Goal: Task Accomplishment & Management: Manage account settings

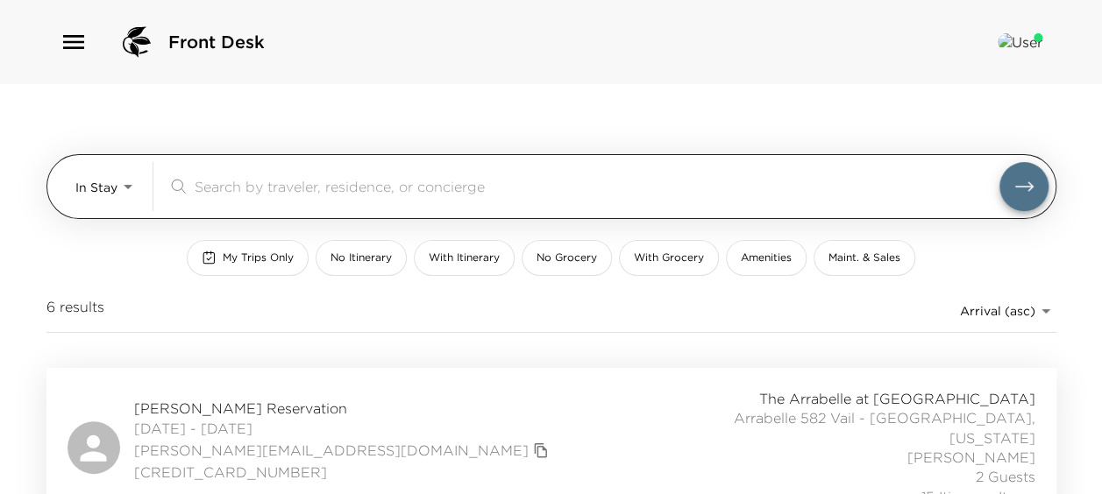
click at [117, 184] on body "Front Desk In Stay In-Stay ​ My Trips Only No Itinerary With Itinerary No Groce…" at bounding box center [551, 247] width 1102 height 494
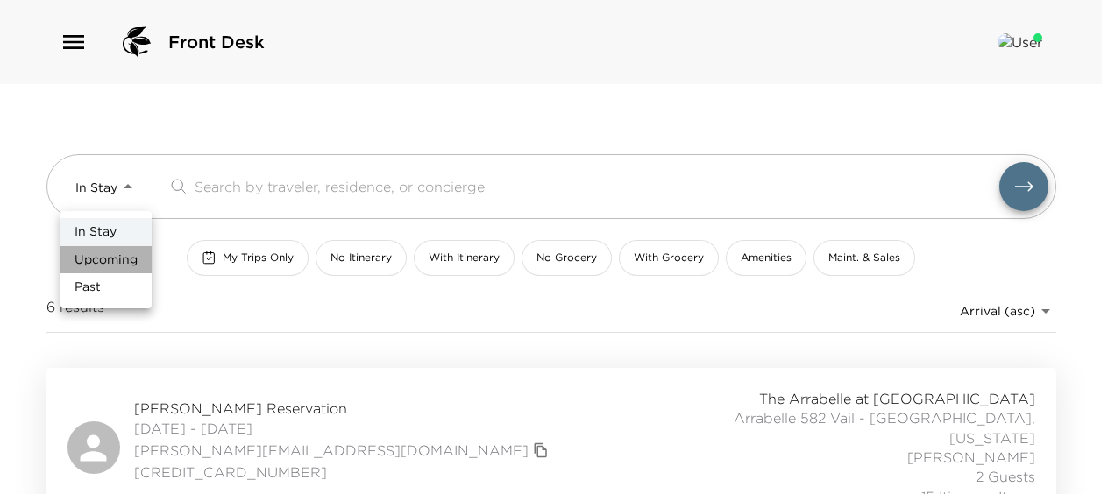
click at [124, 270] on li "Upcoming" at bounding box center [105, 260] width 91 height 28
type input "Upcoming"
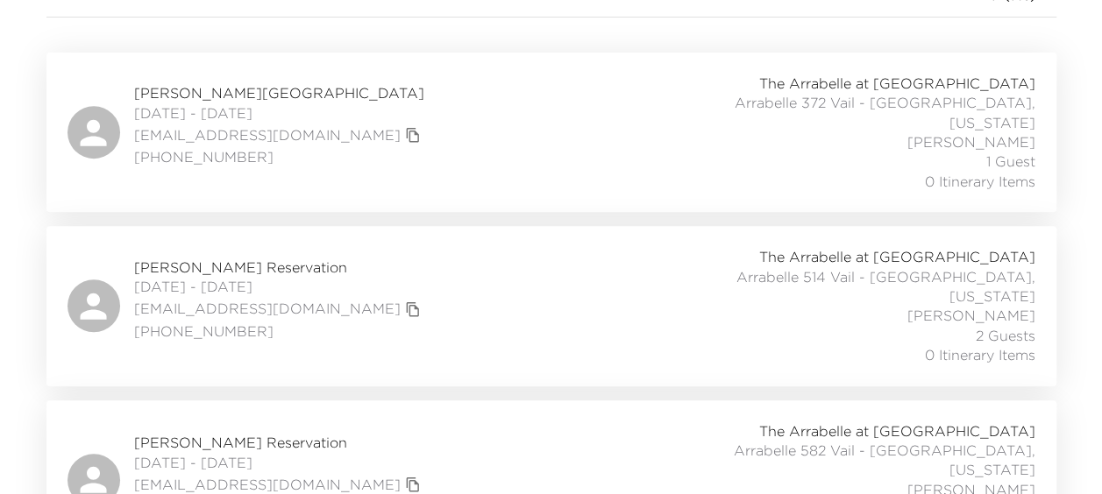
scroll to position [351, 0]
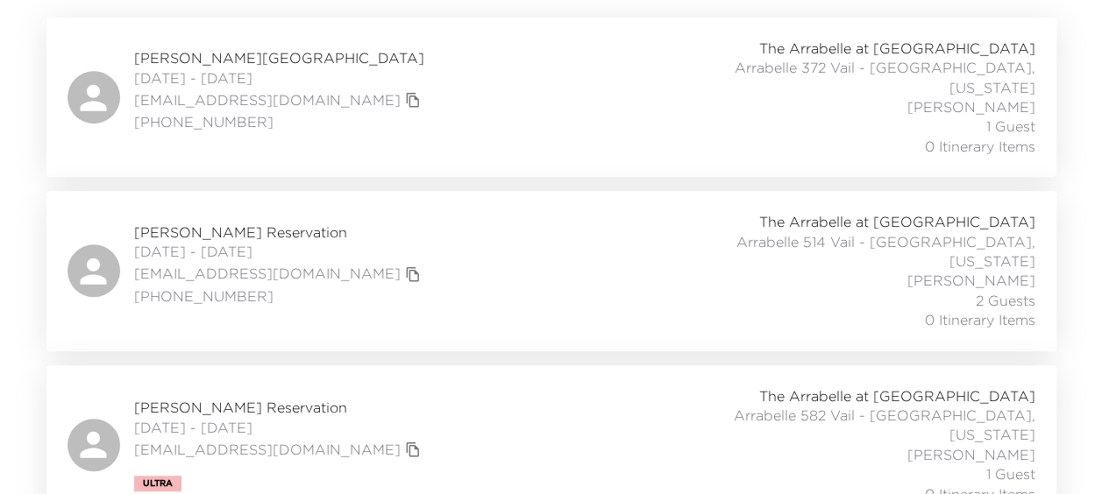
click at [442, 153] on div "Karey Finch Reservation 10/04/2025 - 10/06/2025 kareyfinch@msn.com (303) 525-39…" at bounding box center [551, 98] width 1010 height 160
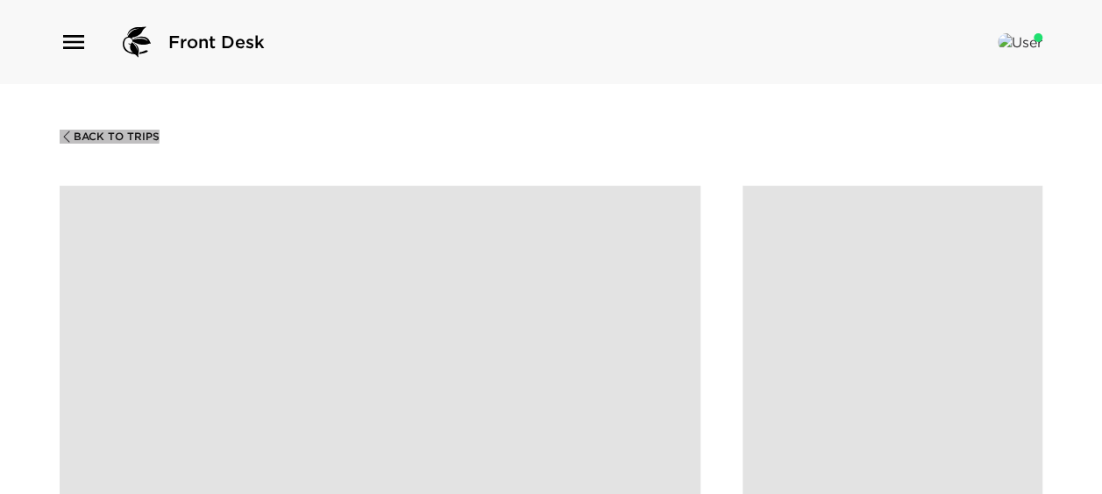
click at [84, 135] on span "Back To Trips" at bounding box center [117, 137] width 86 height 12
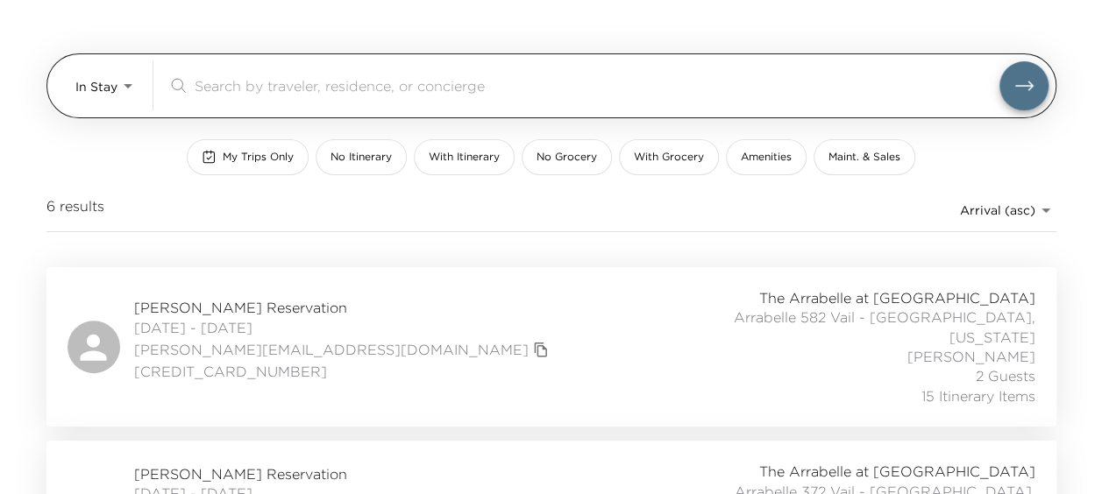
scroll to position [263, 0]
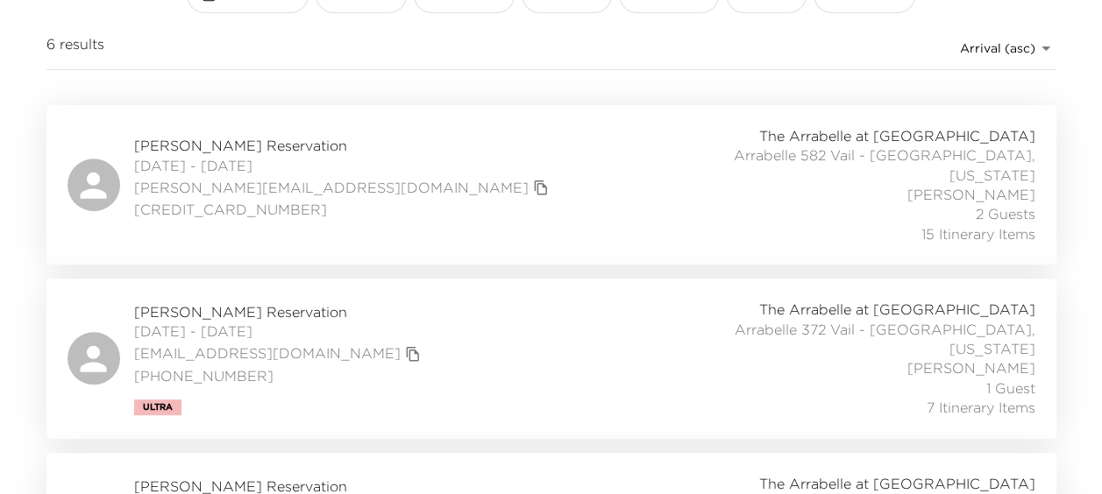
click at [559, 135] on div "Carlos Montemayor Reservation 09/21/2025 - 10/05/2025 carlos@orte.com.mx 115218…" at bounding box center [552, 184] width 968 height 117
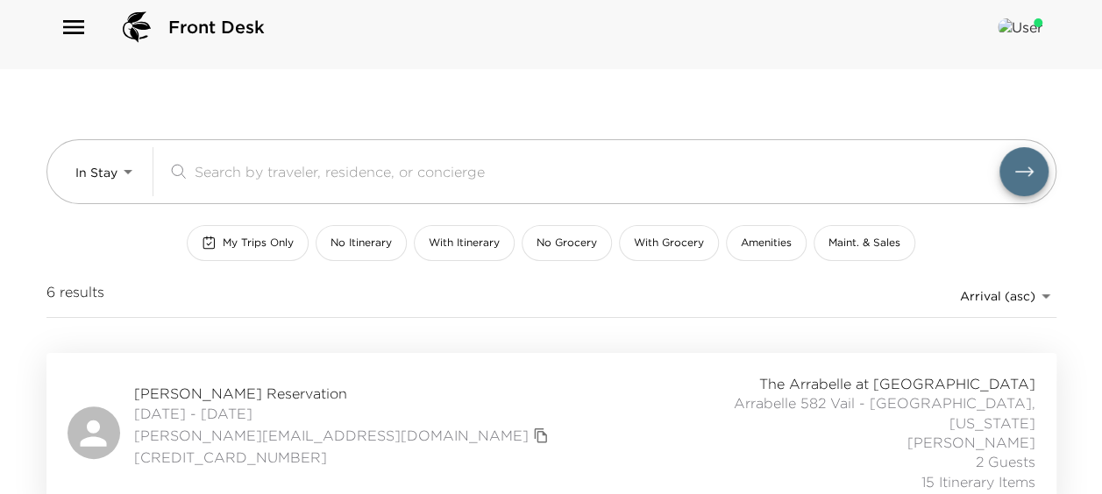
scroll to position [0, 0]
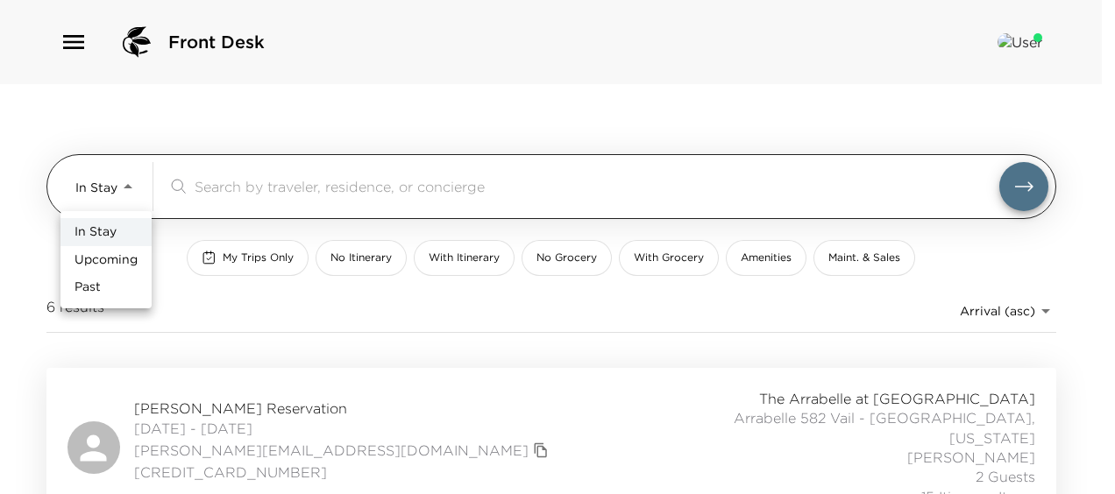
drag, startPoint x: 131, startPoint y: 188, endPoint x: 99, endPoint y: 195, distance: 32.3
click at [131, 188] on body "Front Desk In Stay In-Stay ​ My Trips Only No Itinerary With Itinerary No Groce…" at bounding box center [557, 247] width 1115 height 494
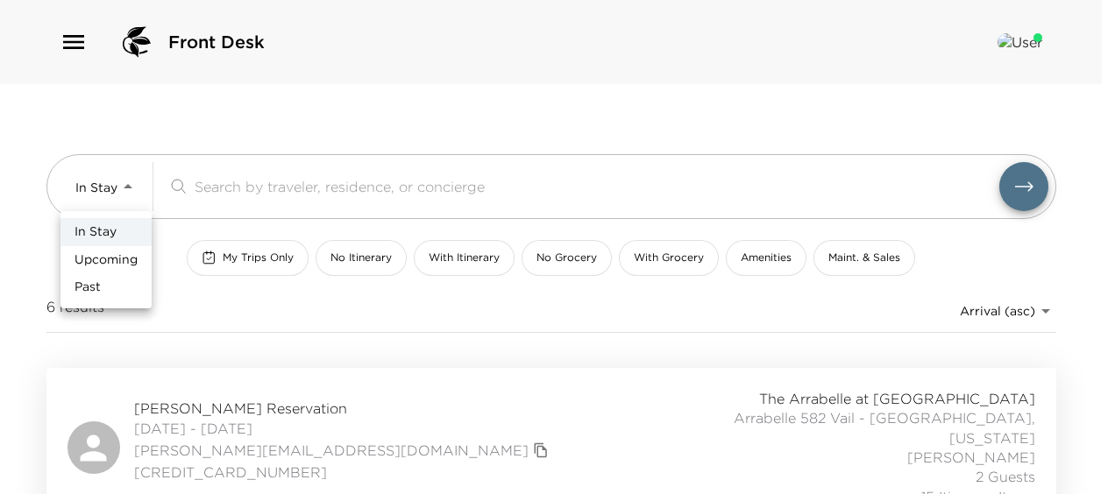
click at [103, 262] on span "Upcoming" at bounding box center [106, 261] width 63 height 18
type input "Upcoming"
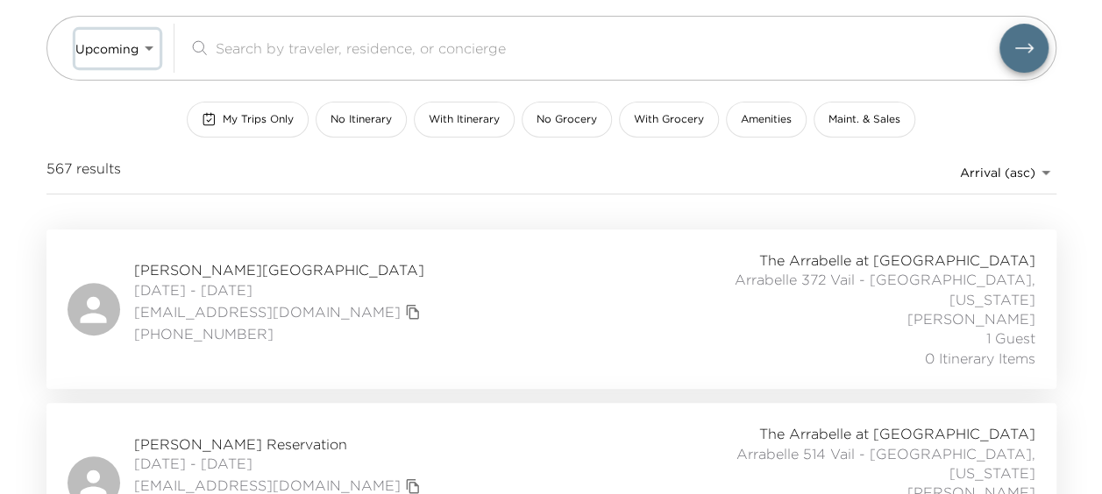
scroll to position [263, 0]
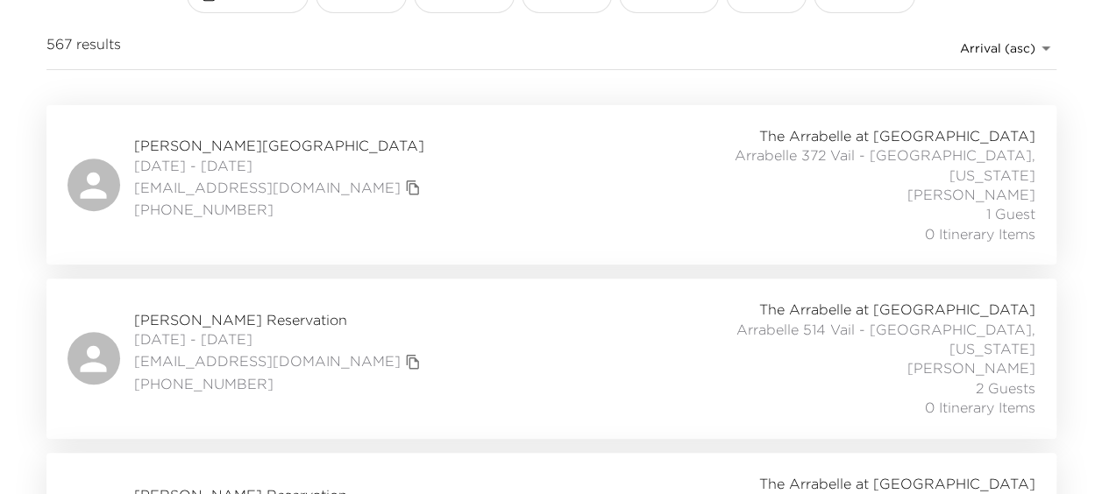
click at [537, 116] on div "Karey Finch Reservation 10/04/2025 - 10/06/2025 kareyfinch@msn.com (303) 525-39…" at bounding box center [551, 185] width 1010 height 160
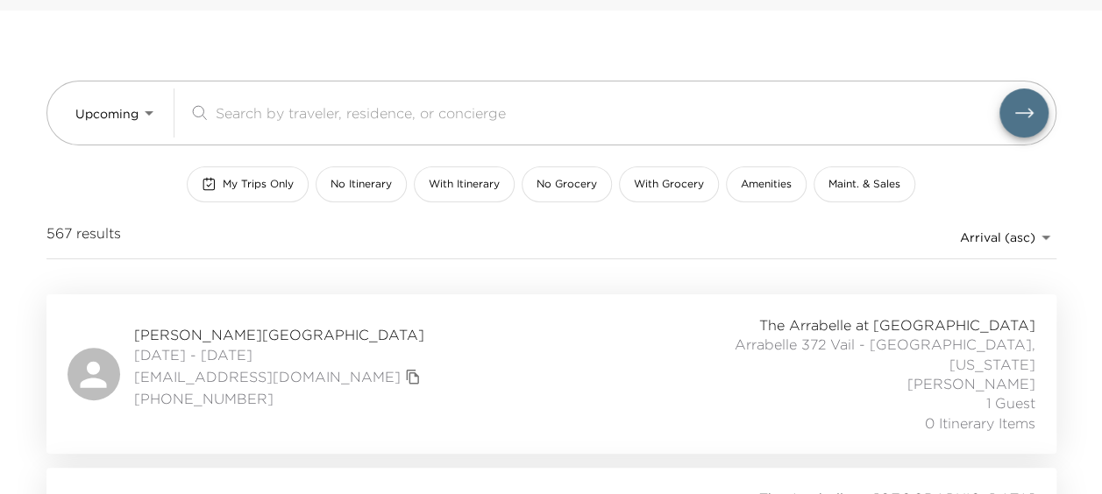
scroll to position [175, 0]
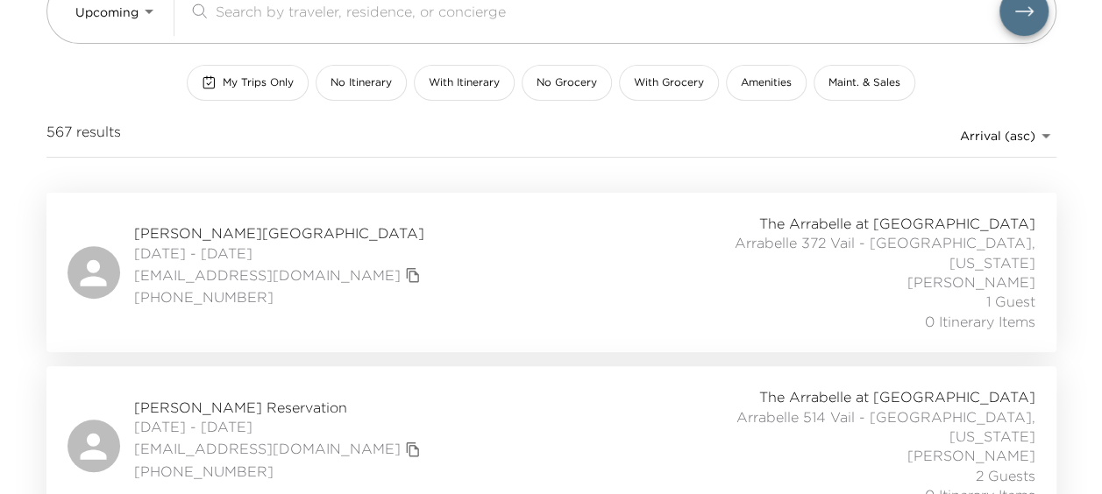
click at [568, 230] on div "Karey Finch Reservation 10/04/2025 - 10/06/2025 kareyfinch@msn.com (303) 525-39…" at bounding box center [552, 272] width 968 height 117
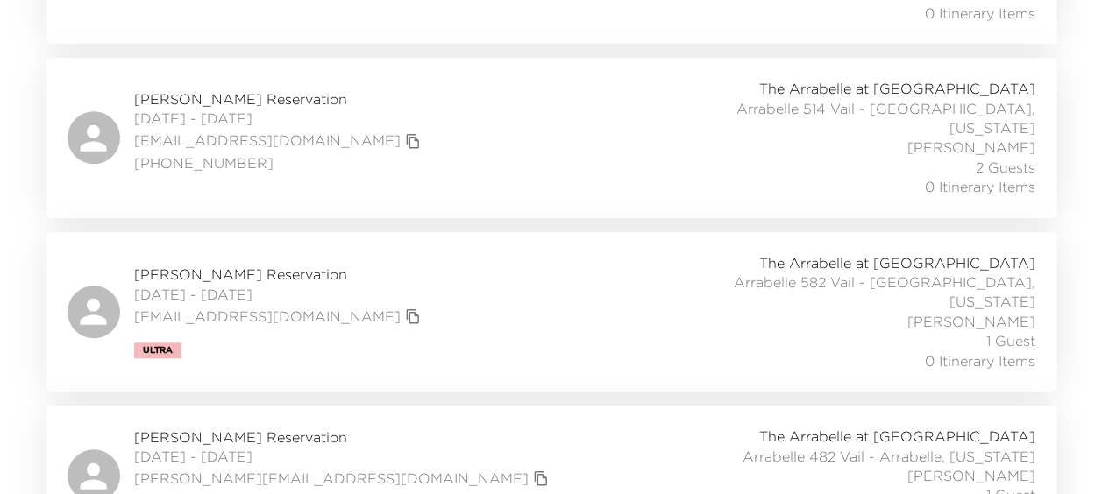
scroll to position [351, 0]
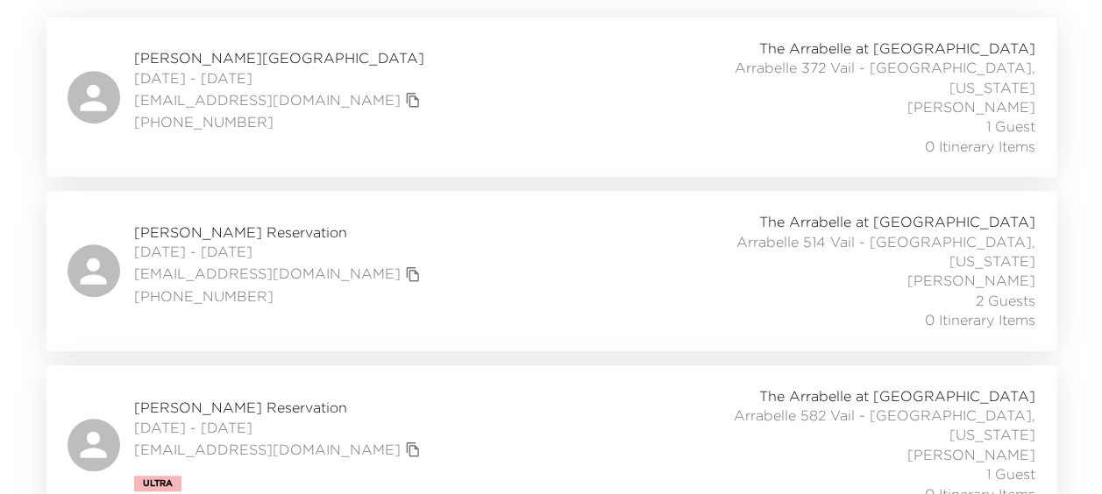
click at [622, 81] on div "Karey Finch Reservation 10/04/2025 - 10/06/2025 kareyfinch@msn.com (303) 525-39…" at bounding box center [552, 97] width 968 height 117
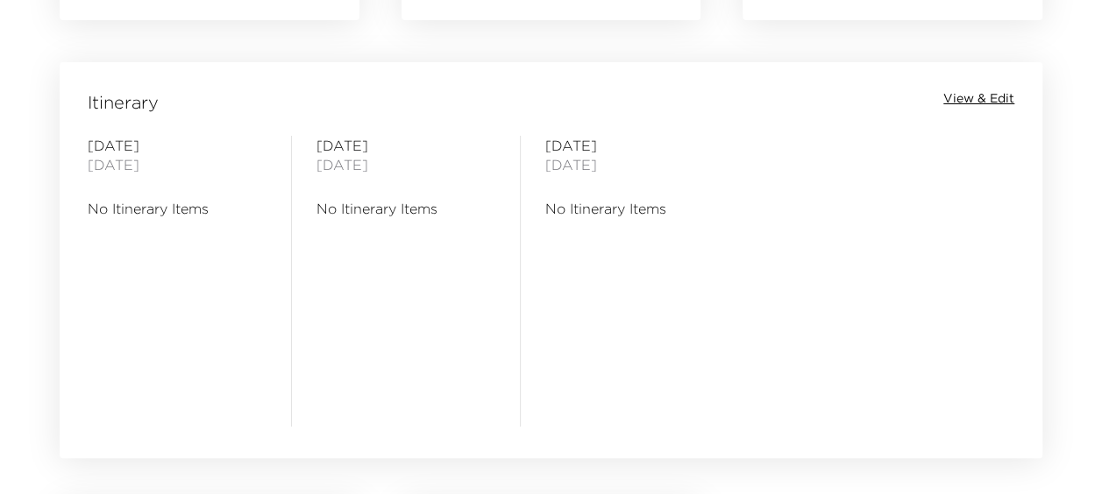
scroll to position [1403, 0]
click at [968, 95] on span "View & Edit" at bounding box center [978, 97] width 71 height 18
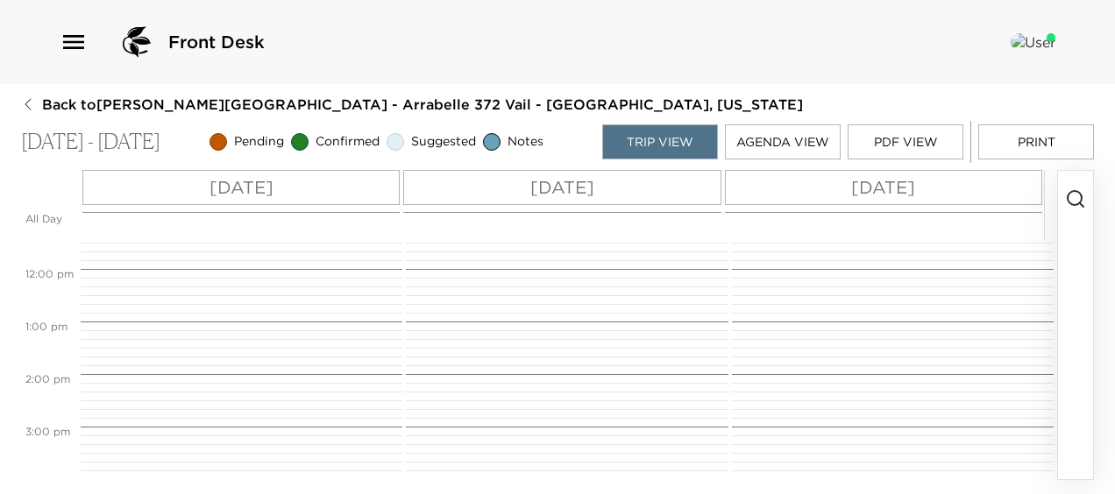
scroll to position [772, 0]
click at [311, 193] on div "Sat 10/04" at bounding box center [240, 187] width 317 height 35
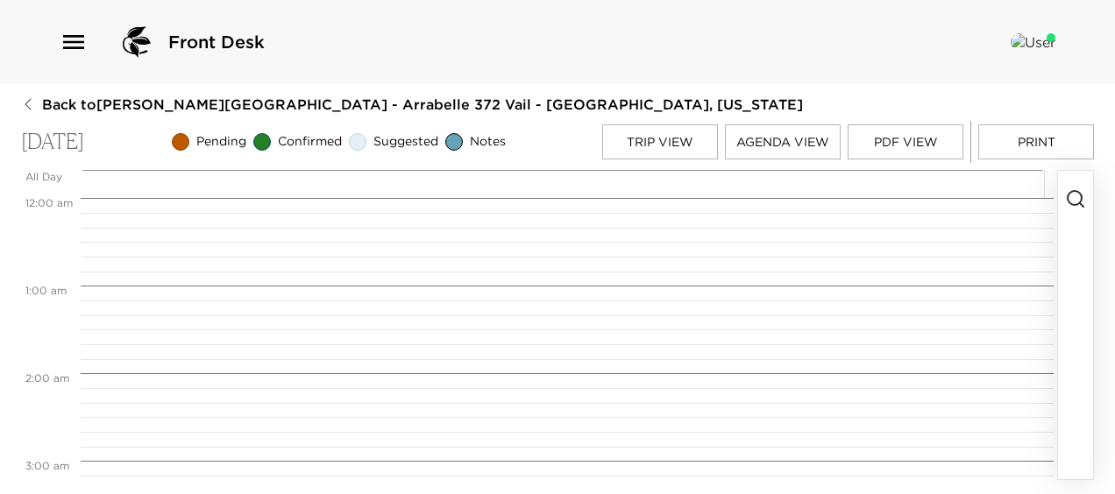
scroll to position [701, 0]
click at [660, 139] on button "Trip View" at bounding box center [660, 141] width 116 height 35
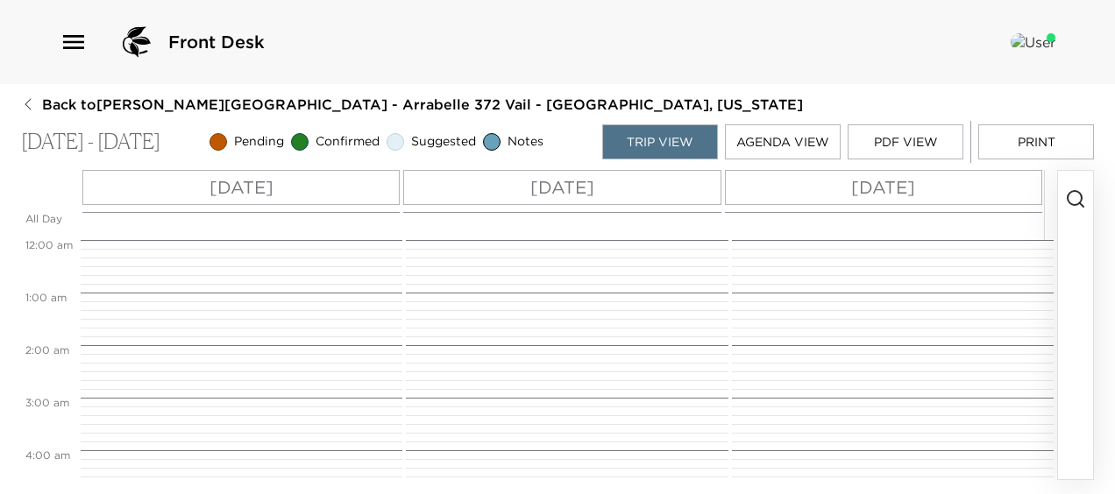
scroll to position [421, 0]
click at [339, 182] on div "Sat 10/04" at bounding box center [240, 187] width 317 height 35
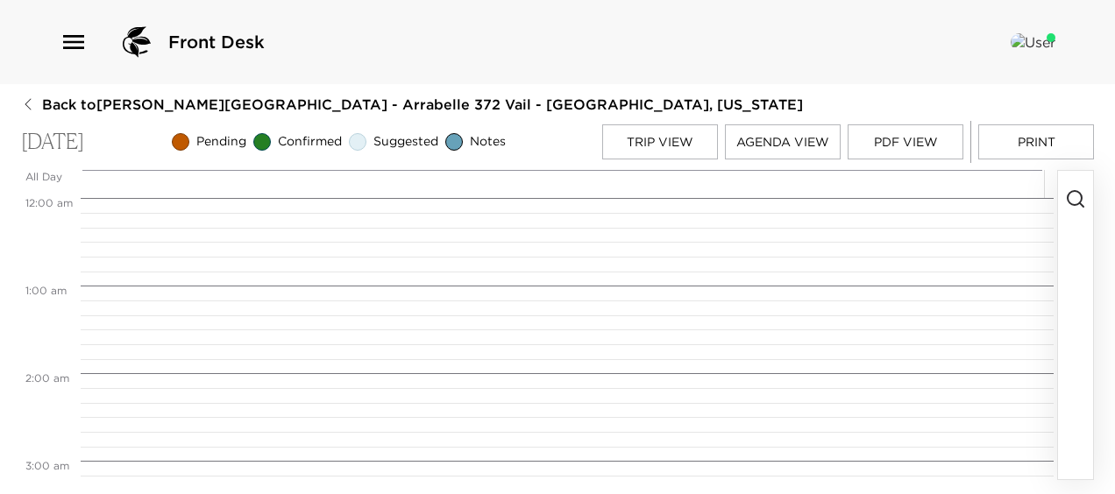
scroll to position [701, 0]
click at [1077, 196] on icon "button" at bounding box center [1075, 198] width 21 height 21
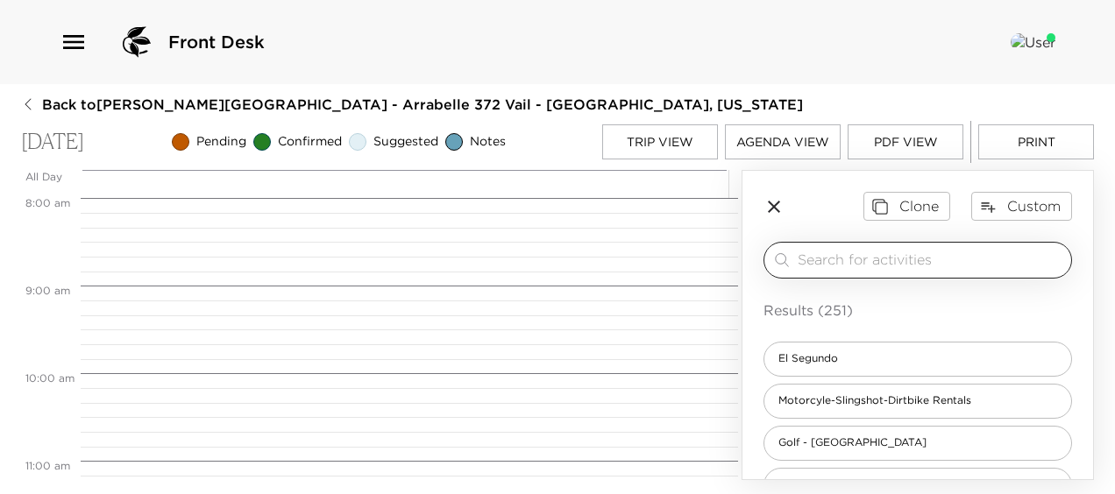
click at [837, 267] on input "search" at bounding box center [931, 260] width 267 height 20
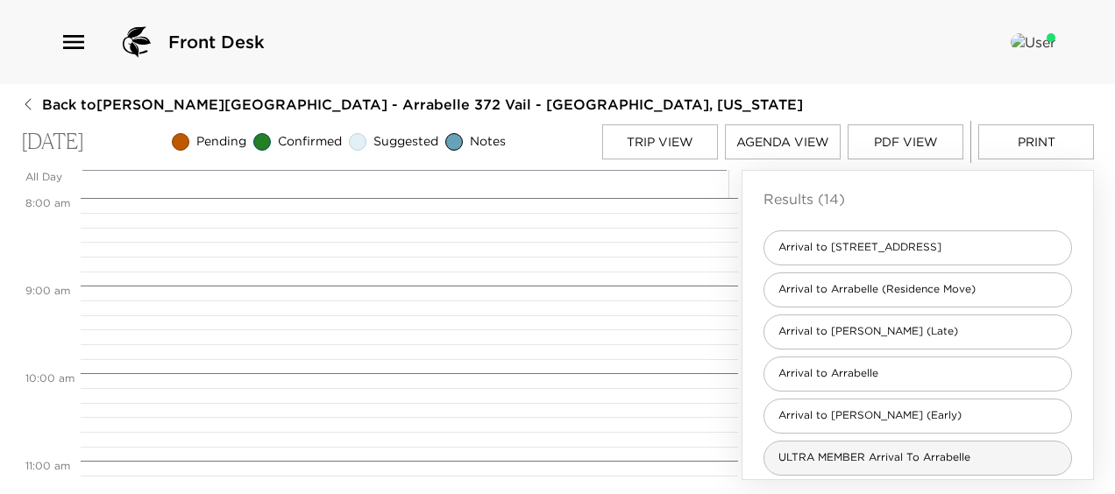
scroll to position [175, 0]
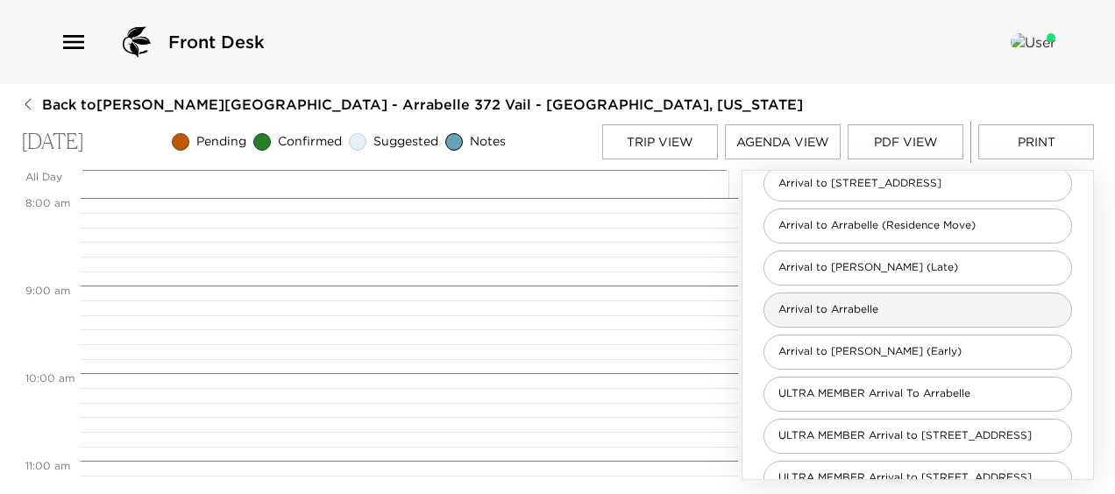
type input "arriva"
click at [814, 314] on span "Arrival to Arrabelle" at bounding box center [828, 309] width 128 height 15
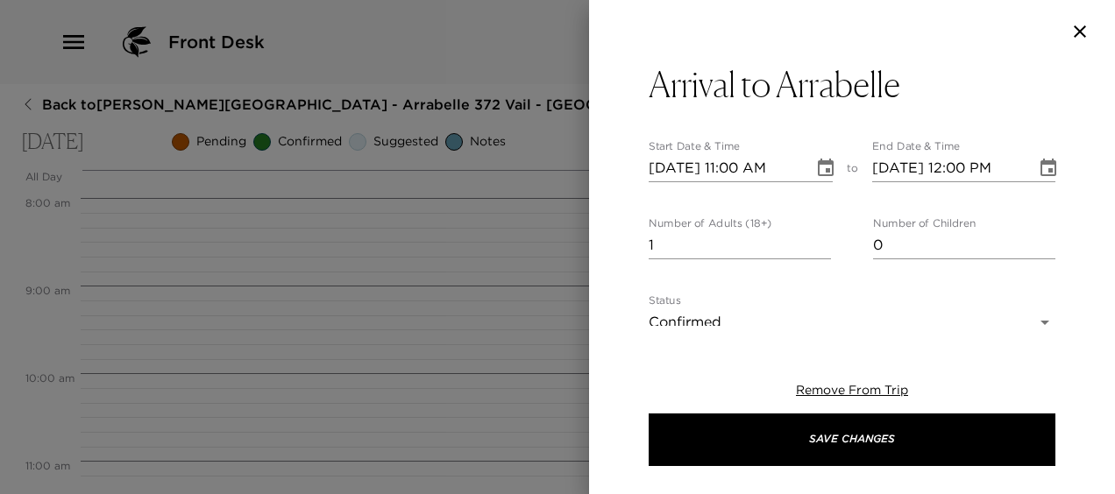
type textarea "We are expecting your arrival today. Please confirm your arrival time with us. …"
click at [737, 162] on input "10/04/2025 11:00 AM" at bounding box center [725, 168] width 153 height 28
type input "10/04/2025 04:00 PM"
type input "10/04/2025 05:00 PM"
type input "10/04/2025 04:00 PM"
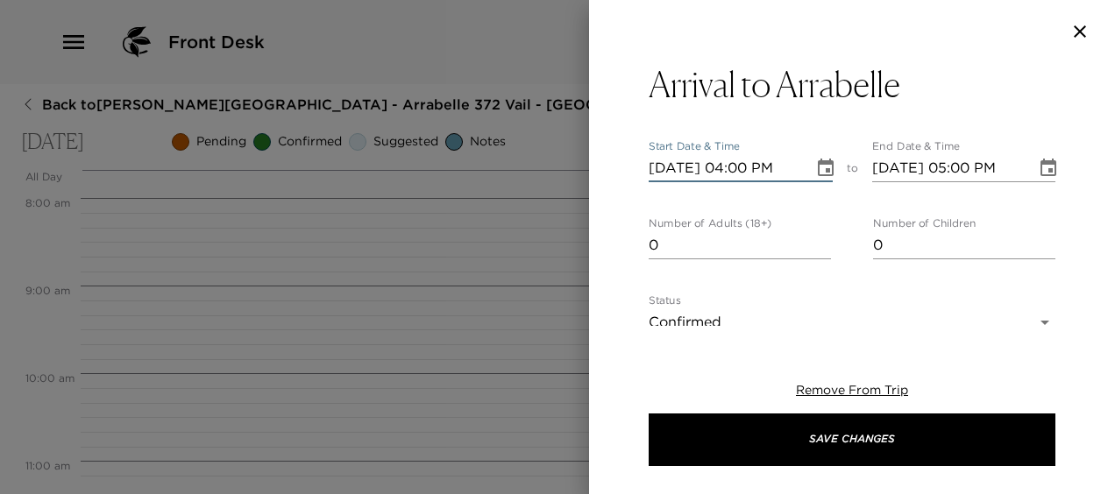
type input "0"
click at [818, 249] on input "0" at bounding box center [740, 245] width 182 height 28
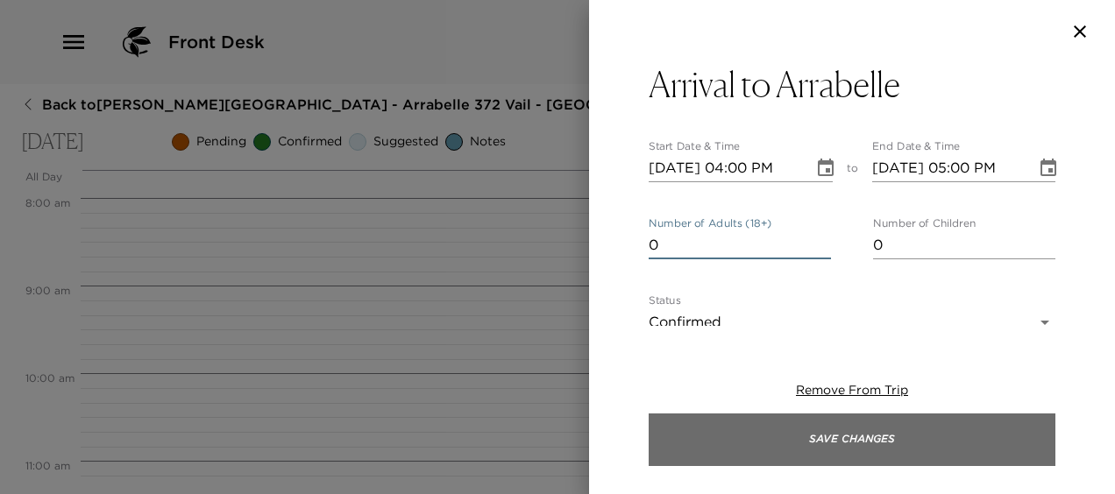
click at [801, 424] on button "Save Changes" at bounding box center [852, 440] width 407 height 53
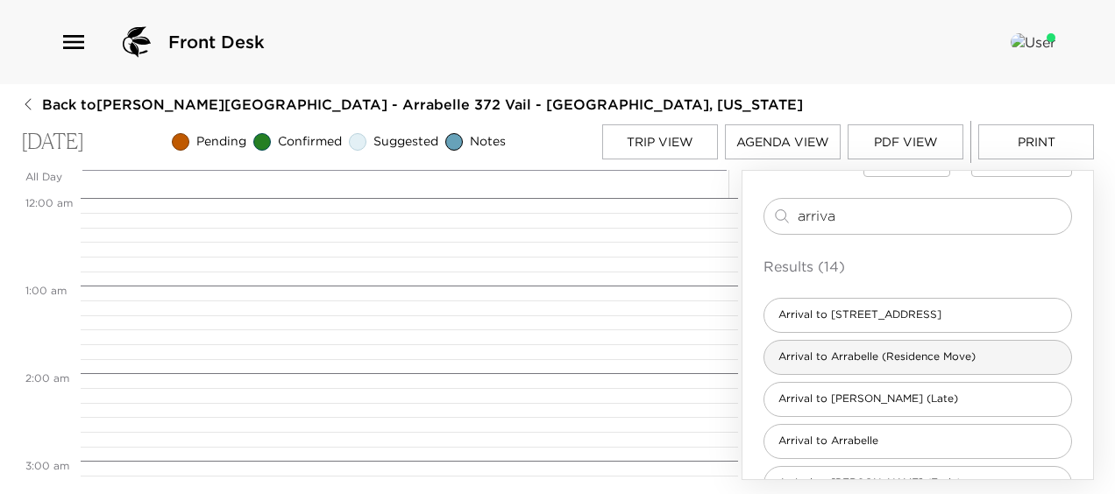
scroll to position [0, 0]
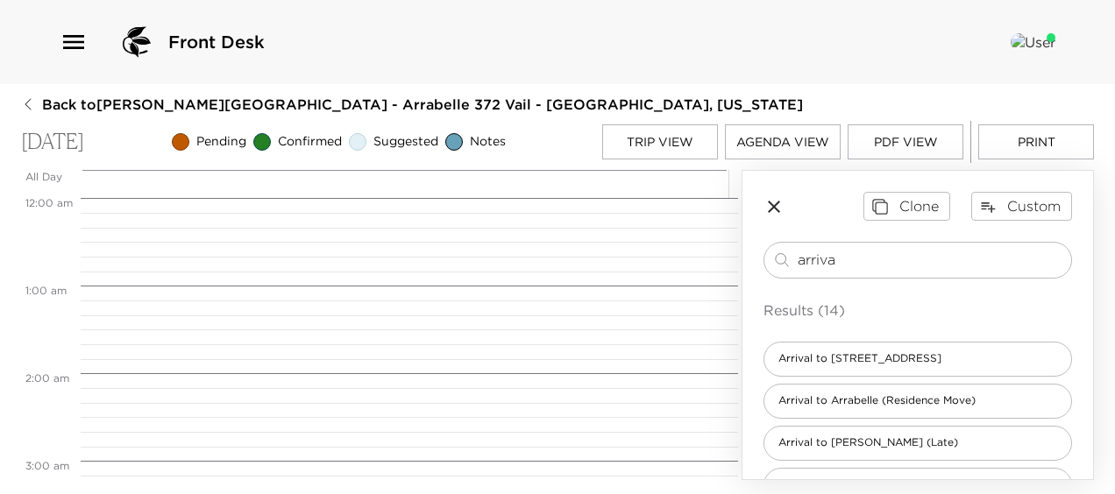
drag, startPoint x: 701, startPoint y: 257, endPoint x: 540, endPoint y: 240, distance: 162.2
click at [540, 240] on div "All Day Sat 10/04 12:00 AM 1:00 AM 2:00 AM 3:00 AM 4:00 AM 5:00 AM 6:00 AM 7:00…" at bounding box center [557, 325] width 1073 height 310
type input "grocer"
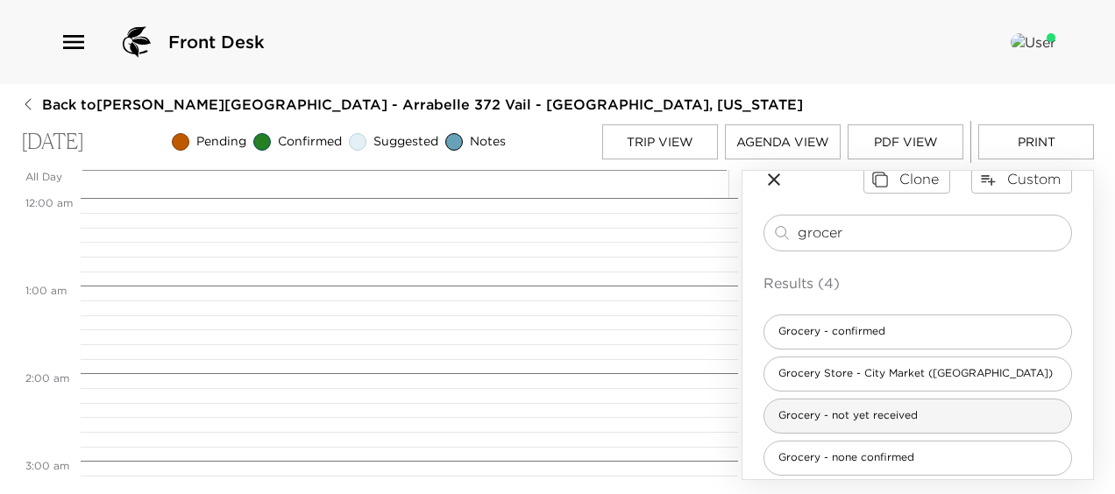
scroll to position [42, 0]
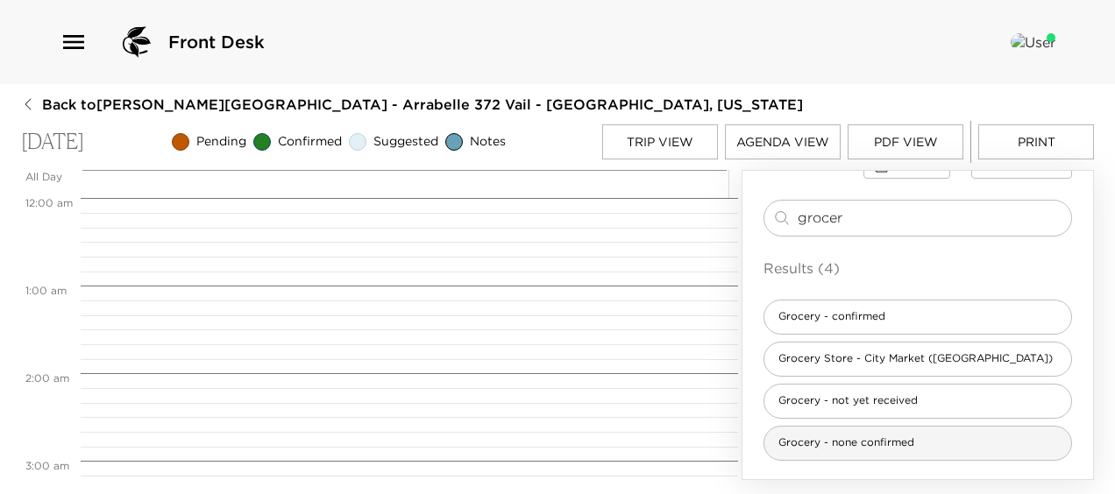
click at [836, 448] on span "Grocery - none confirmed" at bounding box center [846, 443] width 164 height 15
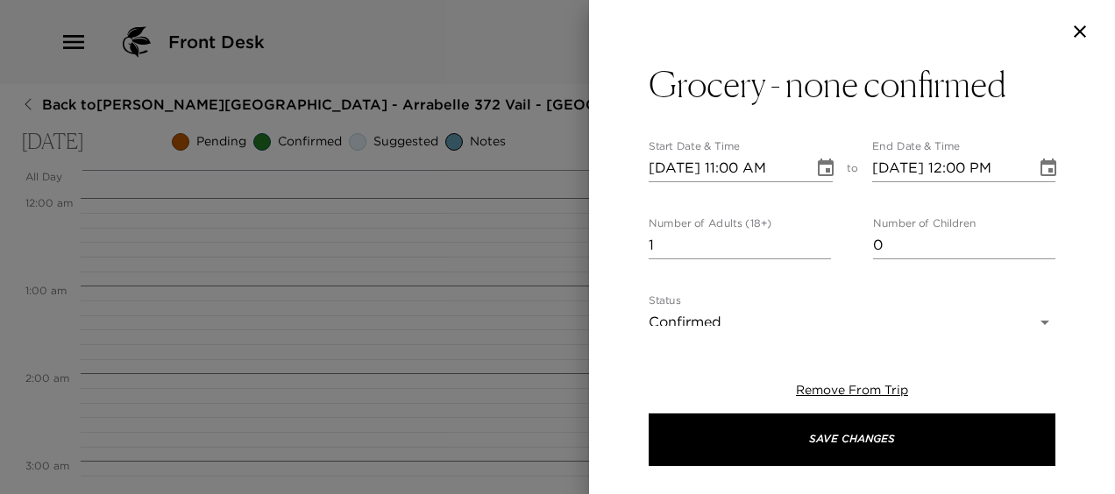
type textarea "It has been confirmed that a grocery list will not be submitted for this trip p…"
click at [738, 167] on input "10/04/2025 11:00 AM" at bounding box center [725, 168] width 153 height 28
type input "10/04/2025 03:00 PM"
type input "10/04/2025 04:00 PM"
type input "10/04/2025 03:00 PM"
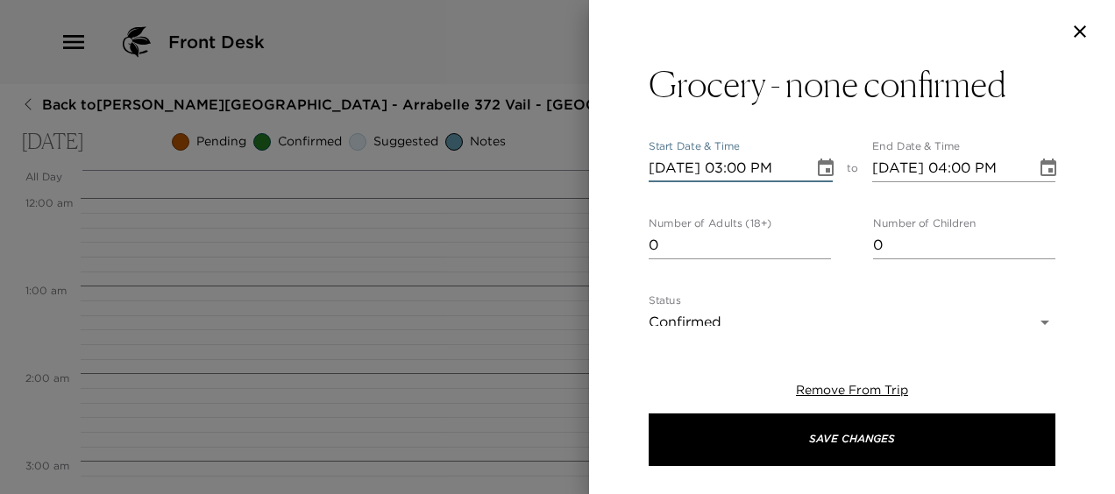
type input "0"
click at [817, 247] on input "0" at bounding box center [740, 245] width 182 height 28
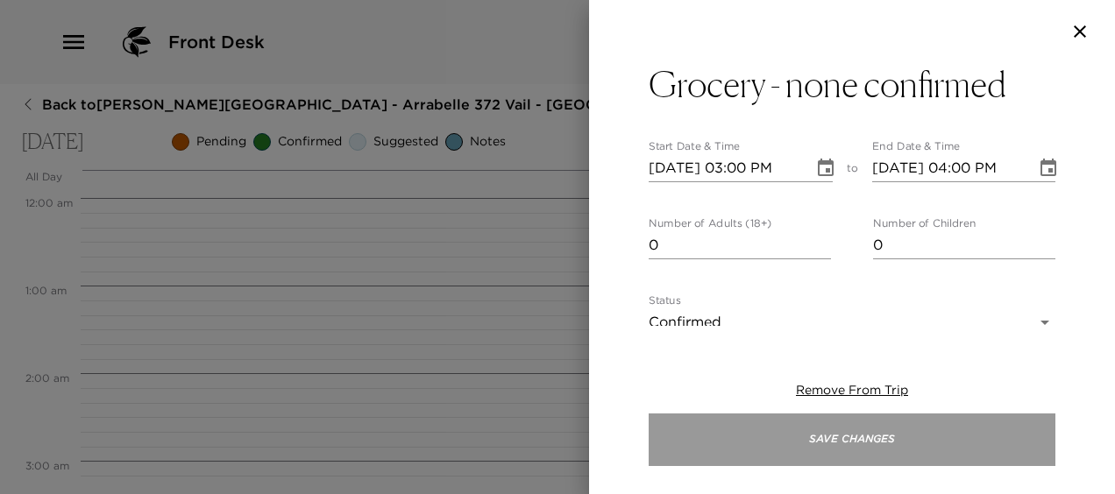
click at [833, 419] on button "Save Changes" at bounding box center [852, 440] width 407 height 53
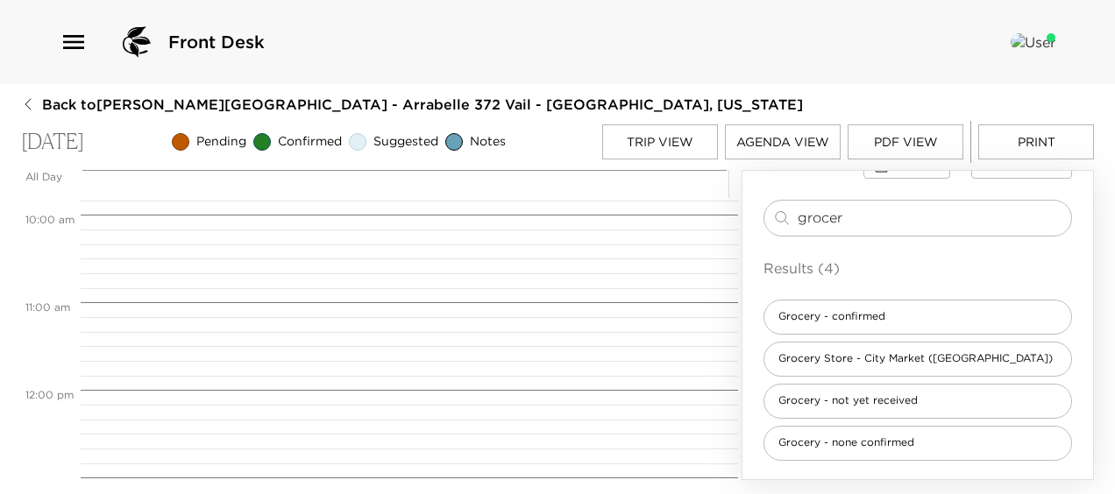
scroll to position [877, 0]
click at [644, 147] on button "Trip View" at bounding box center [660, 141] width 116 height 35
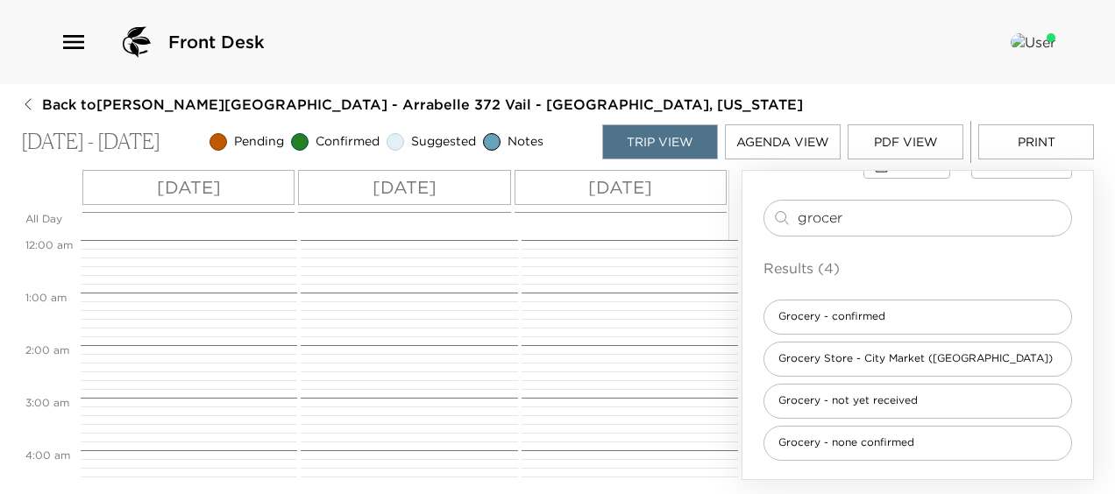
scroll to position [789, 0]
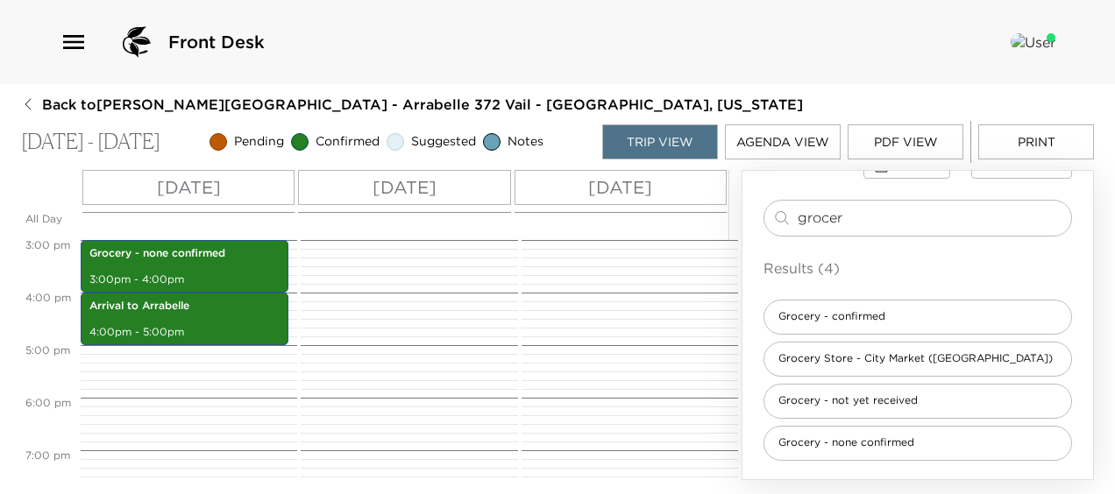
click at [375, 194] on p "Sun 10/05" at bounding box center [405, 187] width 64 height 26
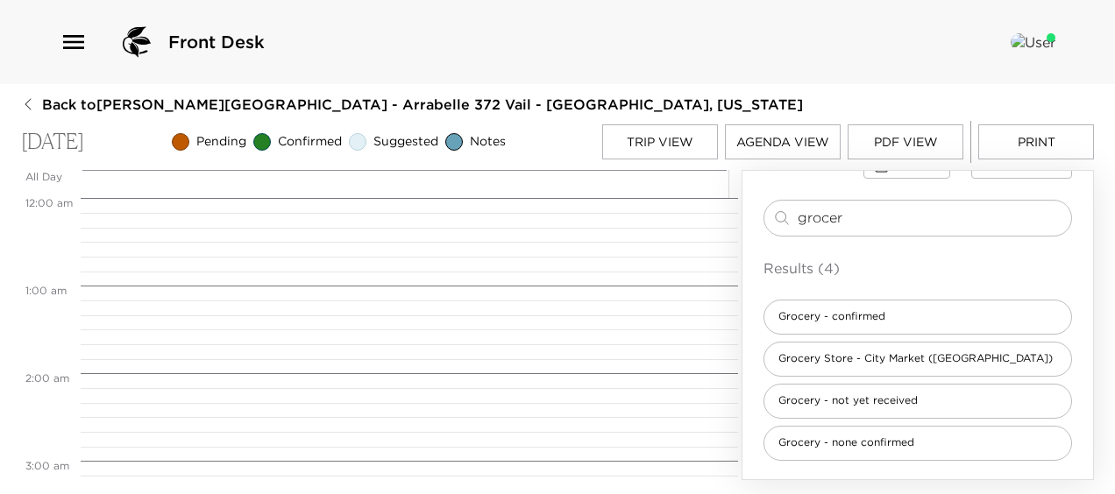
scroll to position [701, 0]
drag, startPoint x: 861, startPoint y: 224, endPoint x: 519, endPoint y: 197, distance: 343.0
click at [519, 197] on div "All Day Sun 10/05 12:00 AM 1:00 AM 2:00 AM 3:00 AM 4:00 AM 5:00 AM 6:00 AM 7:00…" at bounding box center [557, 325] width 1073 height 310
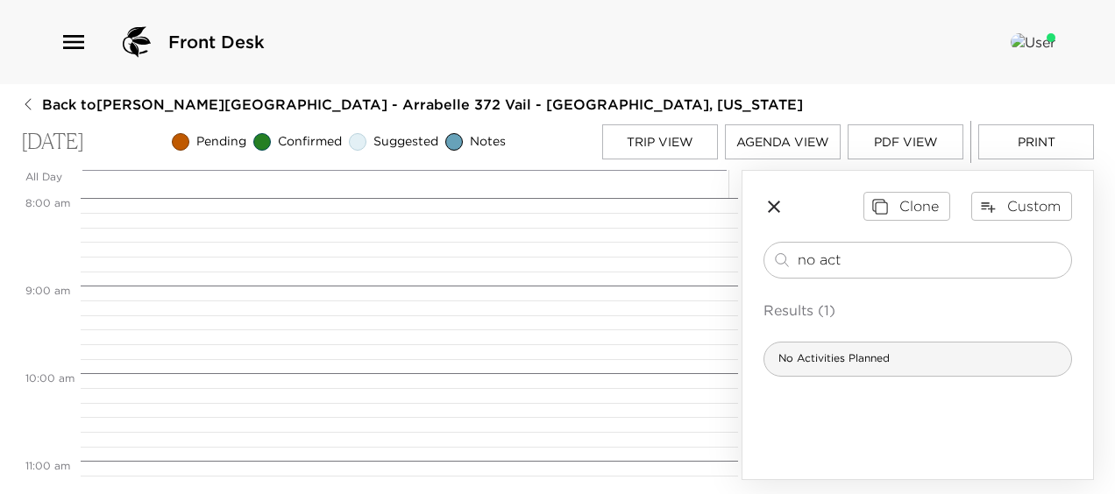
type input "no act"
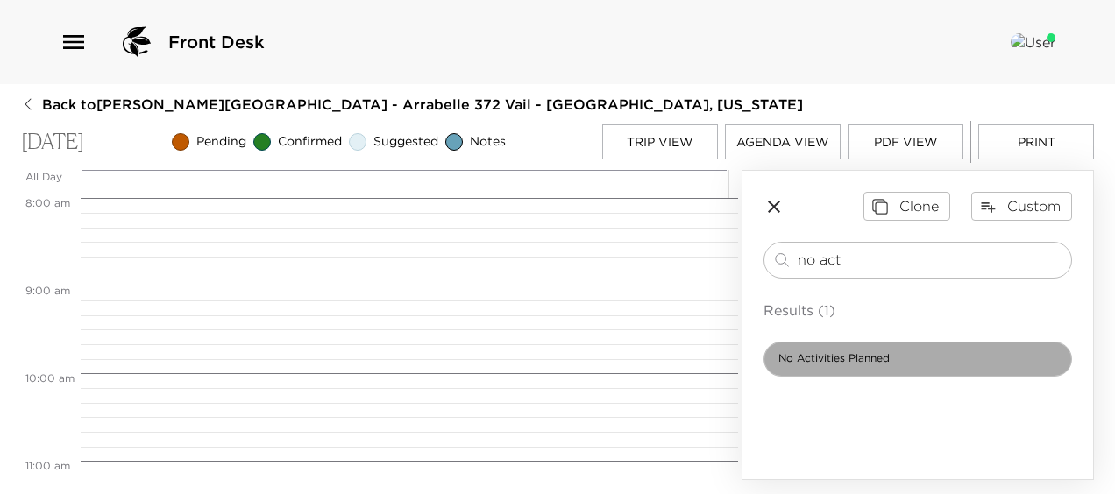
click at [831, 364] on span "No Activities Planned" at bounding box center [833, 359] width 139 height 15
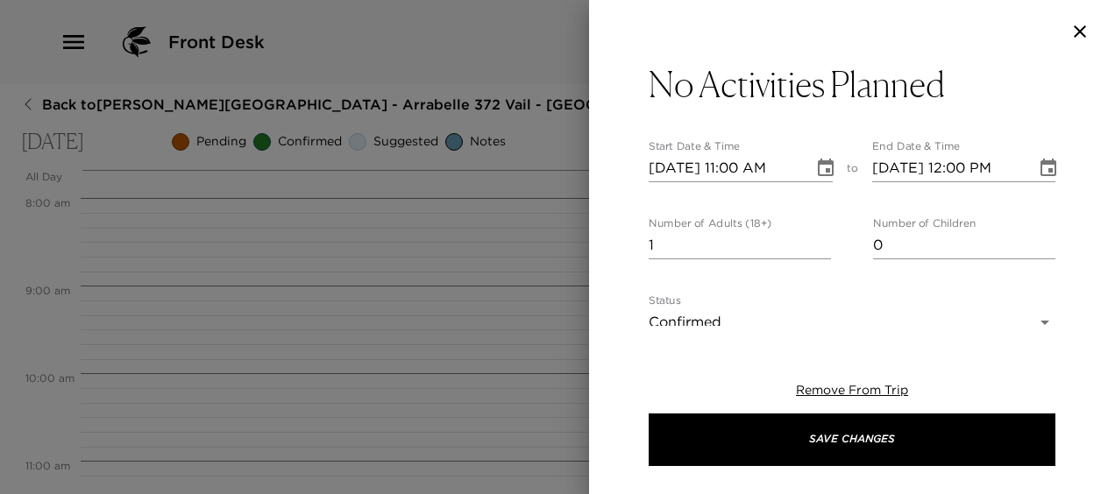
type textarea "We have no activity requests for you at this time, but should you need anything…"
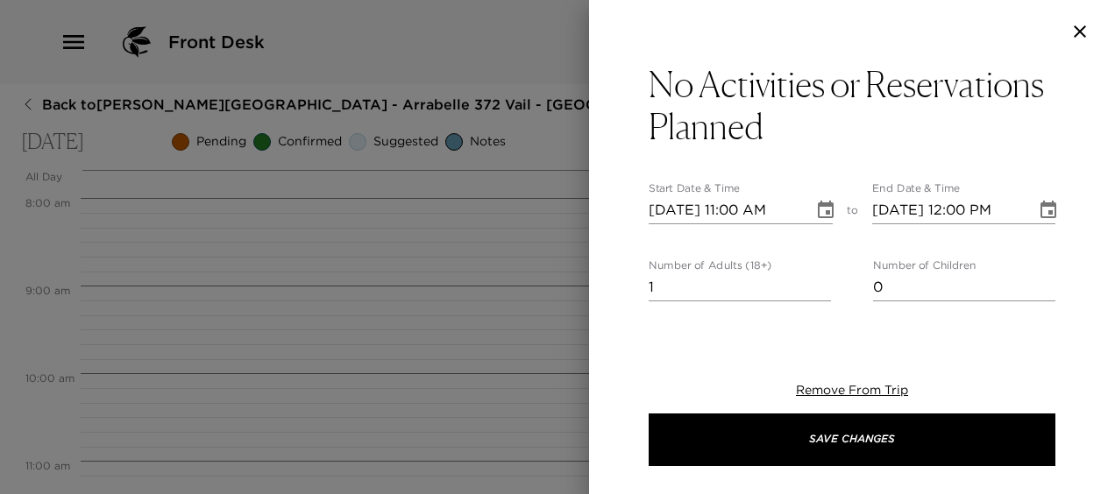
click at [742, 203] on input "10/05/2025 11:00 AM" at bounding box center [725, 210] width 153 height 28
click at [822, 212] on icon "Choose date, selected date is Oct 5, 2025" at bounding box center [826, 210] width 16 height 18
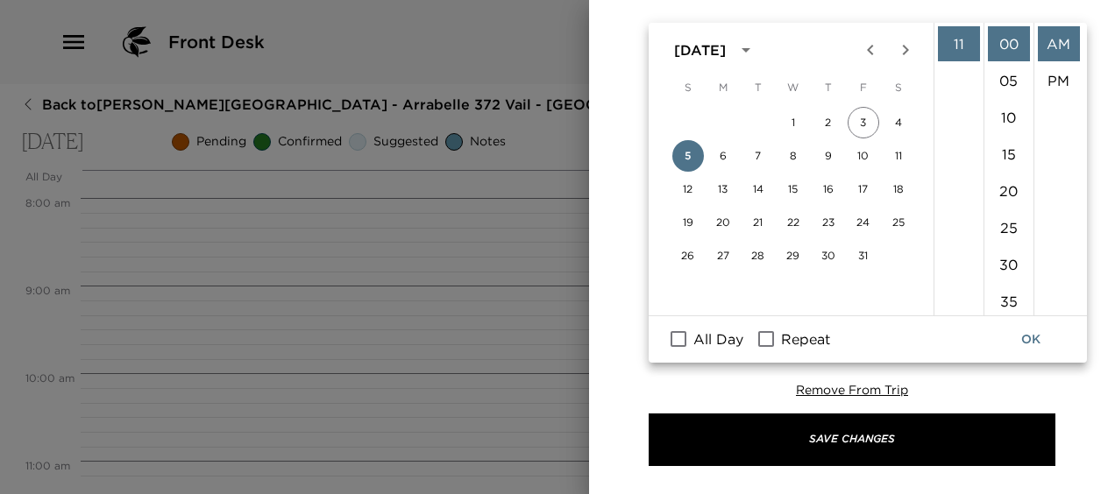
scroll to position [223, 0]
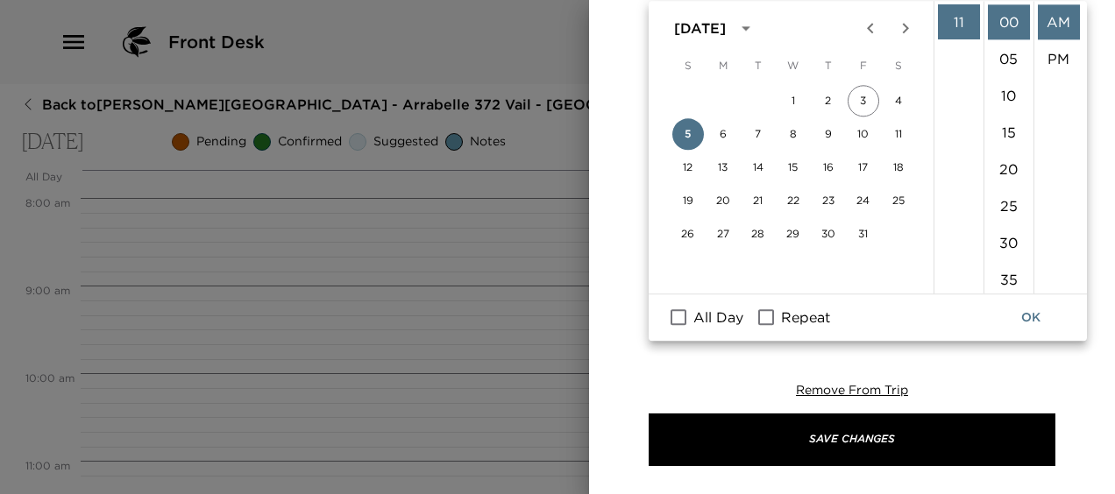
click at [677, 316] on input "All Day" at bounding box center [678, 318] width 37 height 23
checkbox input "true"
type input "10/05/2025"
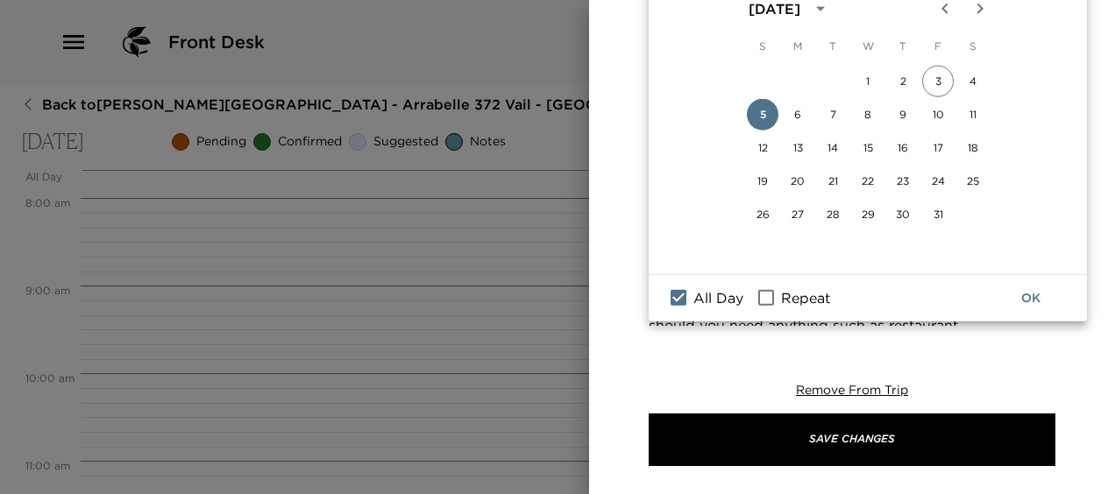
scroll to position [243, 0]
click at [1038, 284] on button "OK" at bounding box center [1031, 298] width 56 height 32
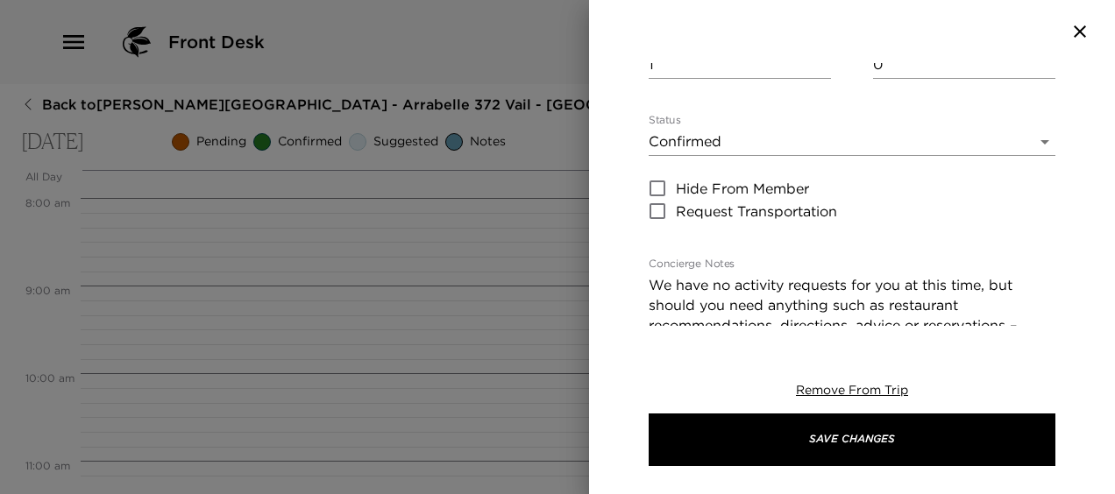
scroll to position [16, 0]
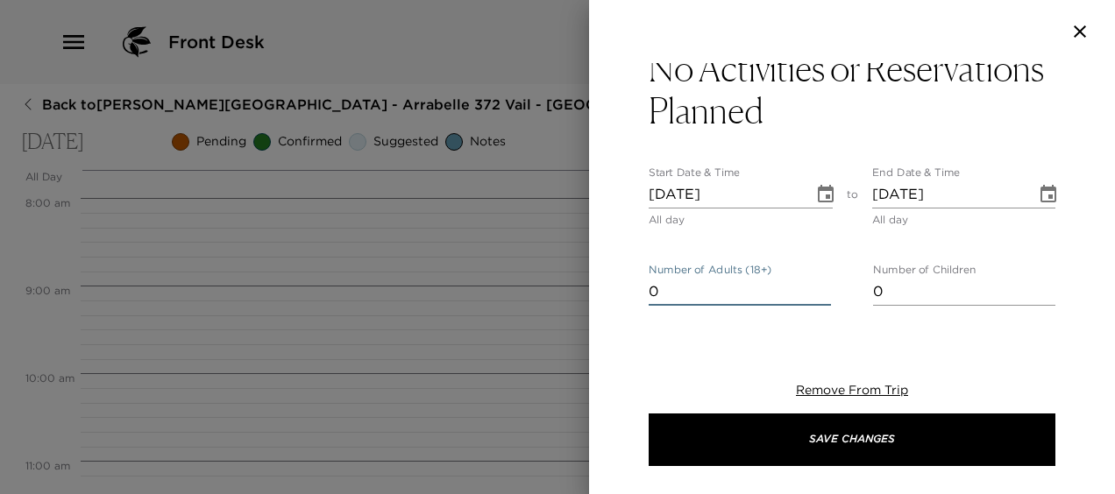
type input "0"
click at [819, 294] on input "0" at bounding box center [740, 292] width 182 height 28
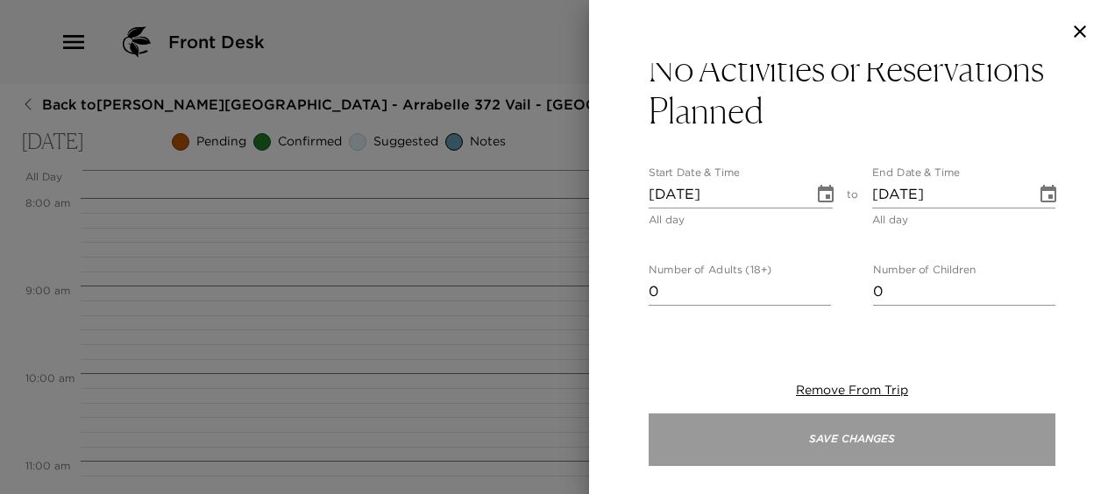
click at [808, 424] on button "Save Changes" at bounding box center [852, 440] width 407 height 53
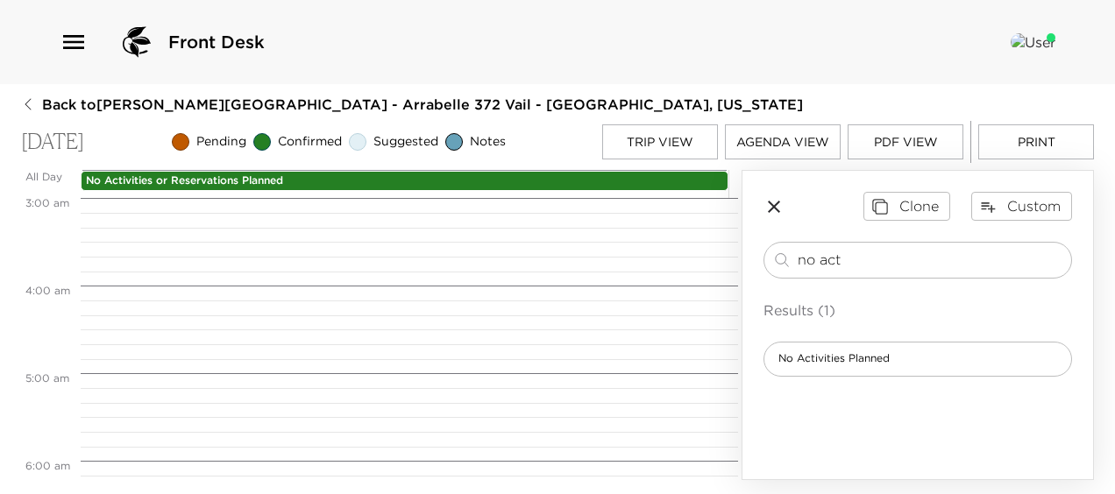
scroll to position [0, 0]
click at [662, 145] on button "Trip View" at bounding box center [660, 141] width 116 height 35
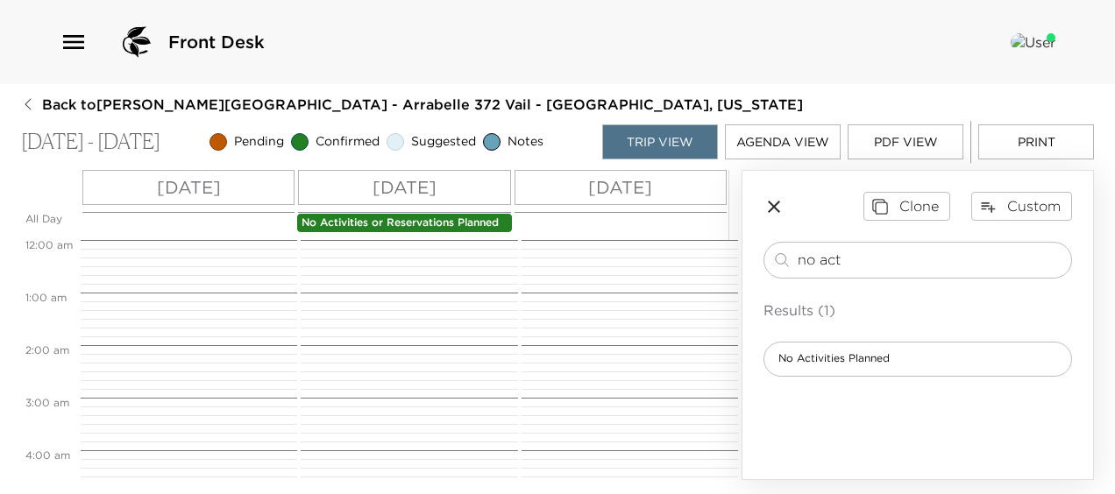
scroll to position [789, 0]
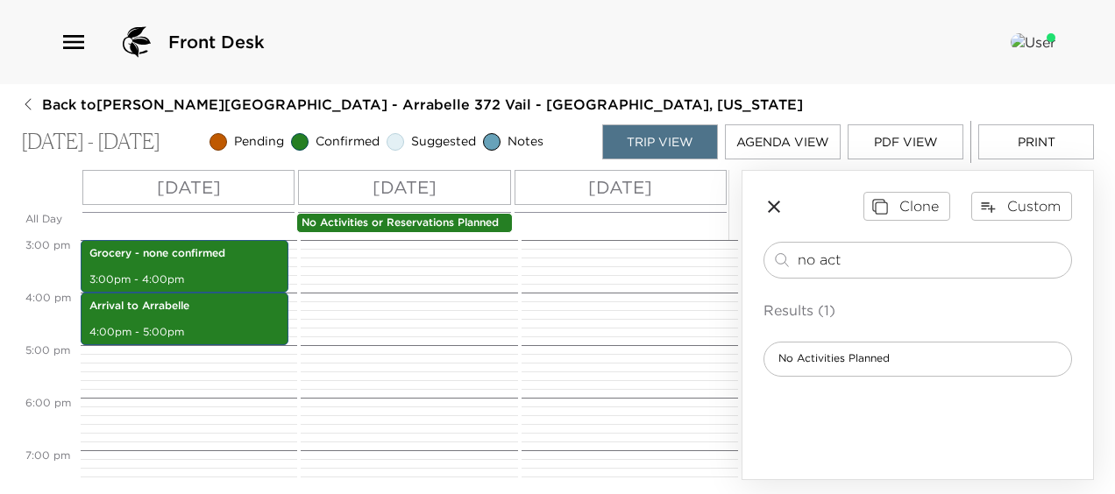
click at [634, 202] on div "Mon 10/06" at bounding box center [621, 187] width 212 height 35
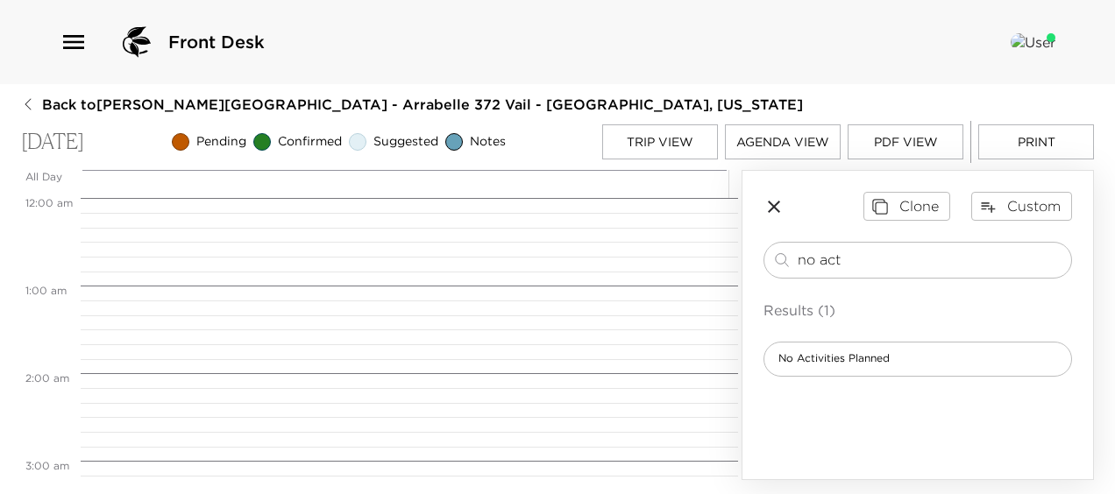
scroll to position [701, 0]
drag, startPoint x: 864, startPoint y: 269, endPoint x: 384, endPoint y: 267, distance: 480.4
click at [384, 267] on div "All Day Mon 10/06 12:00 AM 1:00 AM 2:00 AM 3:00 AM 4:00 AM 5:00 AM 6:00 AM 7:00…" at bounding box center [557, 325] width 1073 height 310
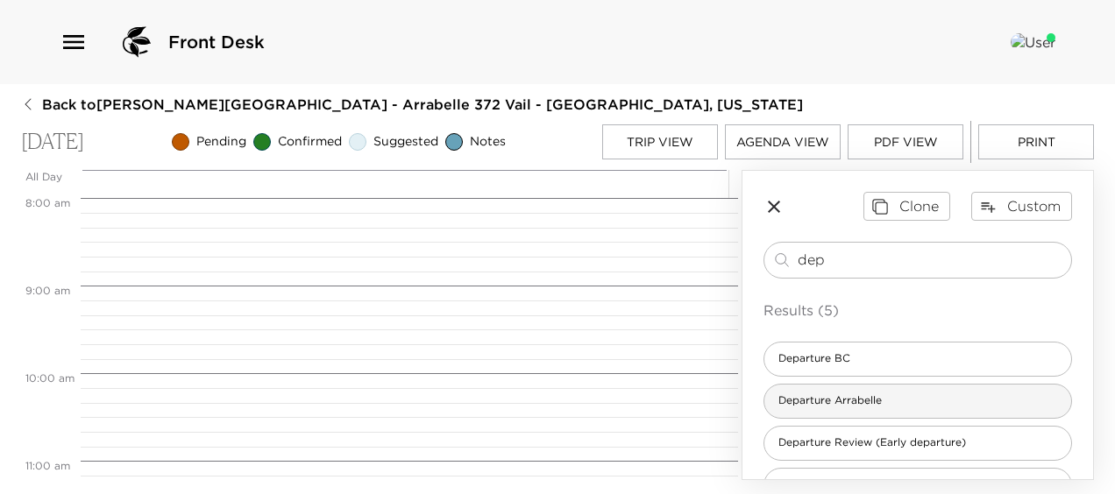
type input "dep"
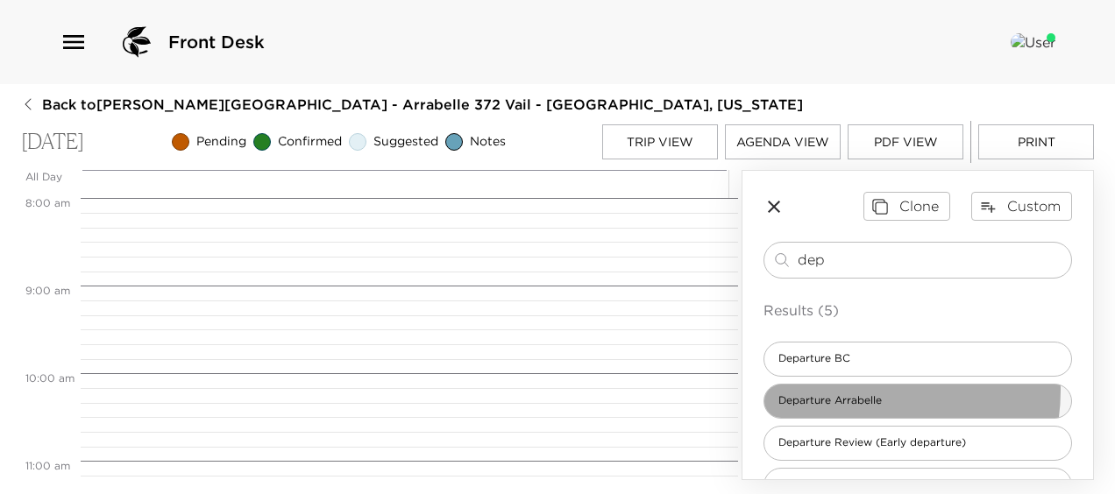
click at [859, 389] on div "Departure Arrabelle" at bounding box center [918, 401] width 309 height 35
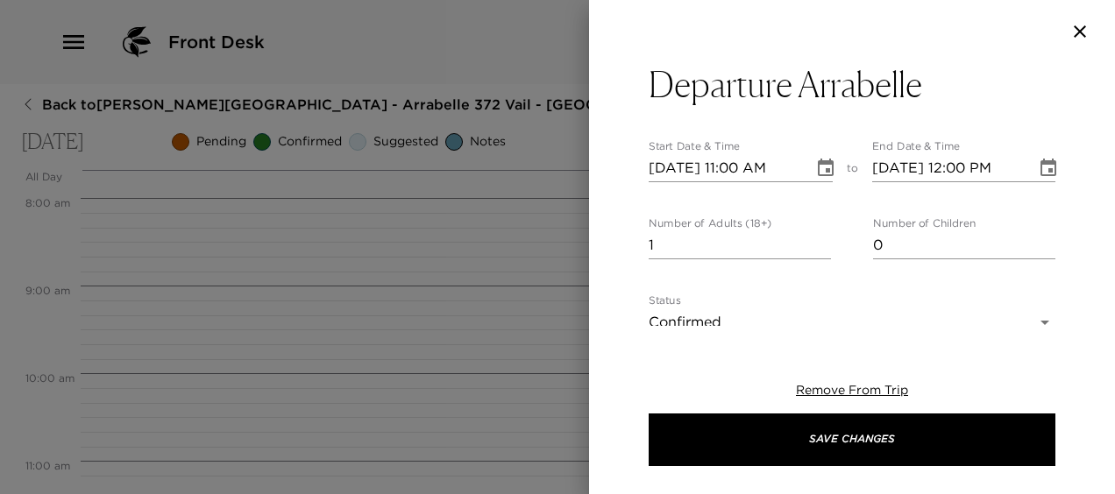
type textarea "In preparation for your departure, an Exclusive Resorts concierge team member w…"
type input "0"
click at [817, 246] on input "0" at bounding box center [740, 245] width 182 height 28
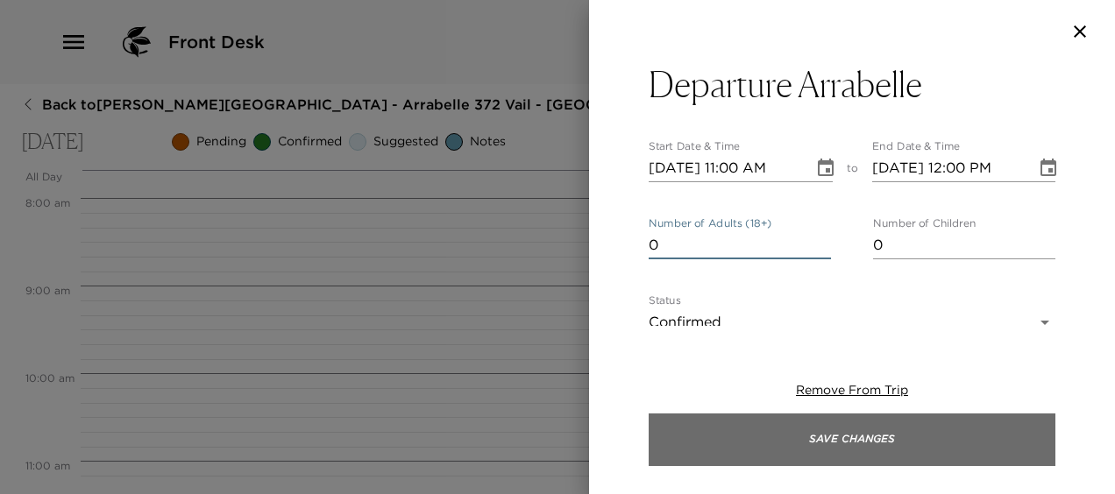
drag, startPoint x: 799, startPoint y: 437, endPoint x: 790, endPoint y: 426, distance: 13.7
click at [797, 432] on button "Save Changes" at bounding box center [852, 440] width 407 height 53
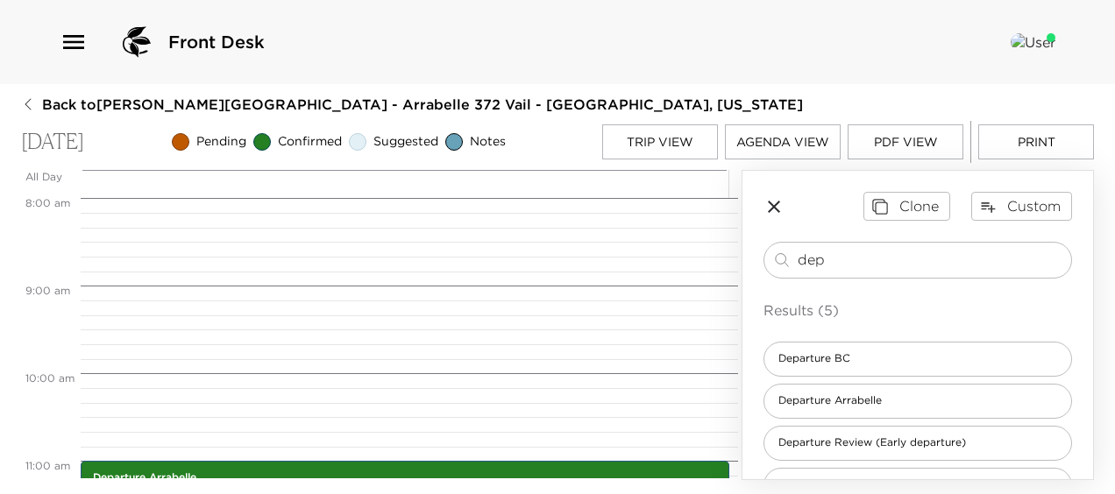
click at [1087, 134] on button "Print" at bounding box center [1036, 141] width 116 height 35
drag, startPoint x: 888, startPoint y: 267, endPoint x: 294, endPoint y: 235, distance: 595.3
click at [294, 235] on div "All Day Mon 10/06 12:00 AM 1:00 AM 2:00 AM 3:00 AM 4:00 AM 5:00 AM 6:00 AM 7:00…" at bounding box center [557, 325] width 1073 height 310
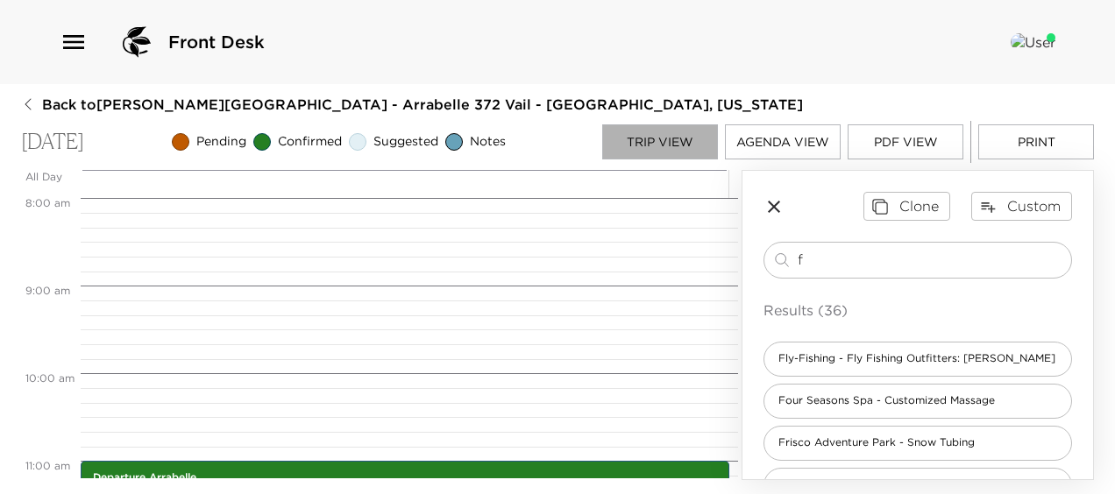
drag, startPoint x: 654, startPoint y: 138, endPoint x: 633, endPoint y: 145, distance: 22.2
click at [653, 139] on button "Trip View" at bounding box center [660, 141] width 116 height 35
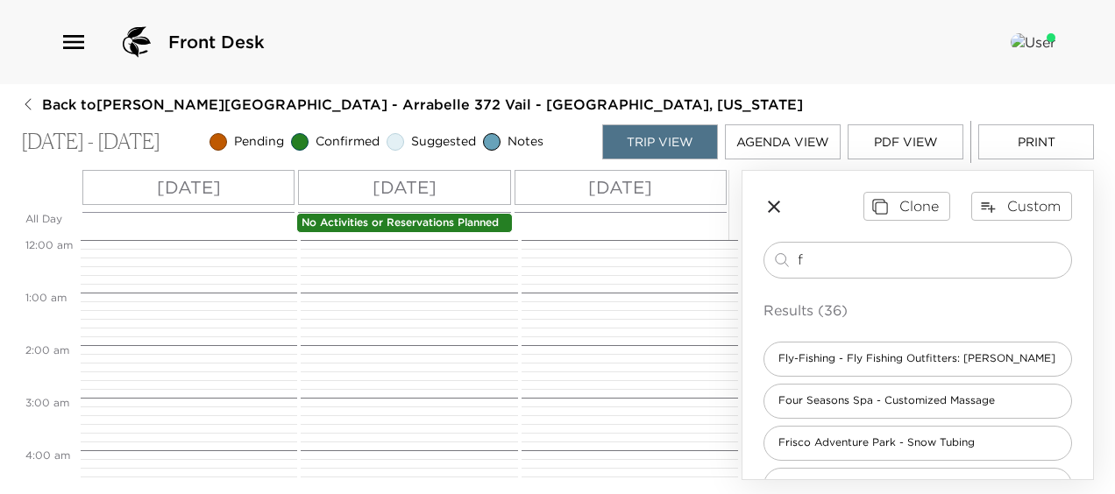
scroll to position [789, 0]
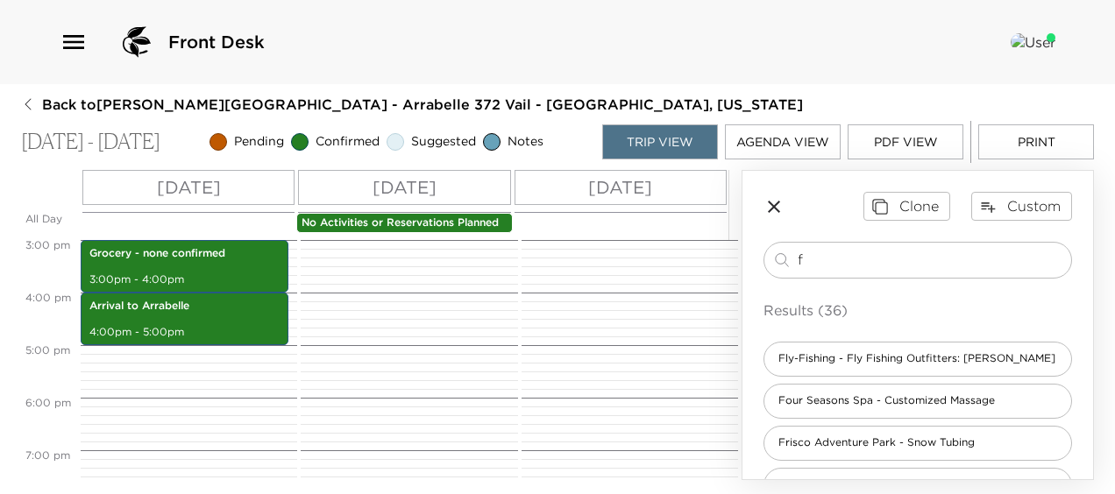
click at [419, 181] on p "Sun 10/05" at bounding box center [405, 187] width 64 height 26
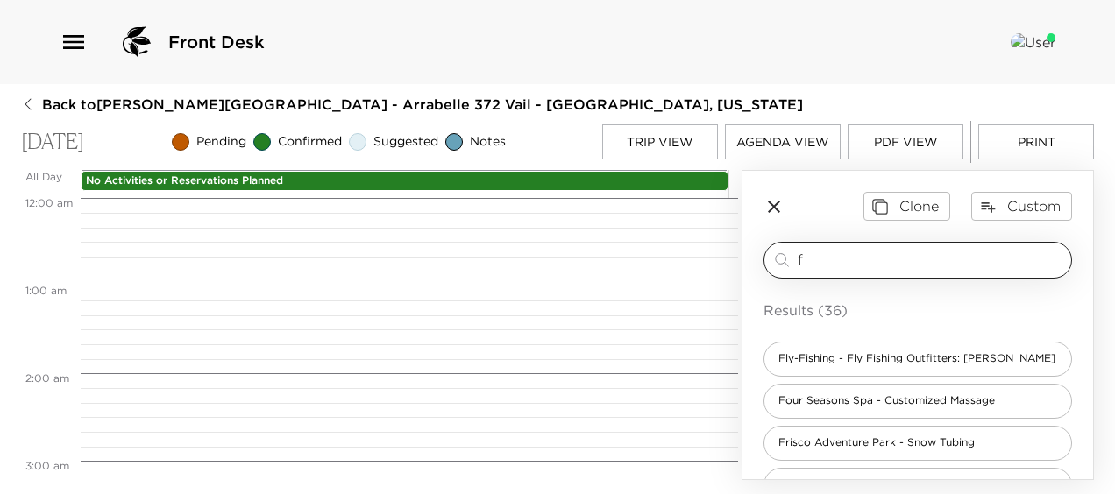
scroll to position [701, 0]
click at [827, 263] on input "f" at bounding box center [931, 260] width 267 height 20
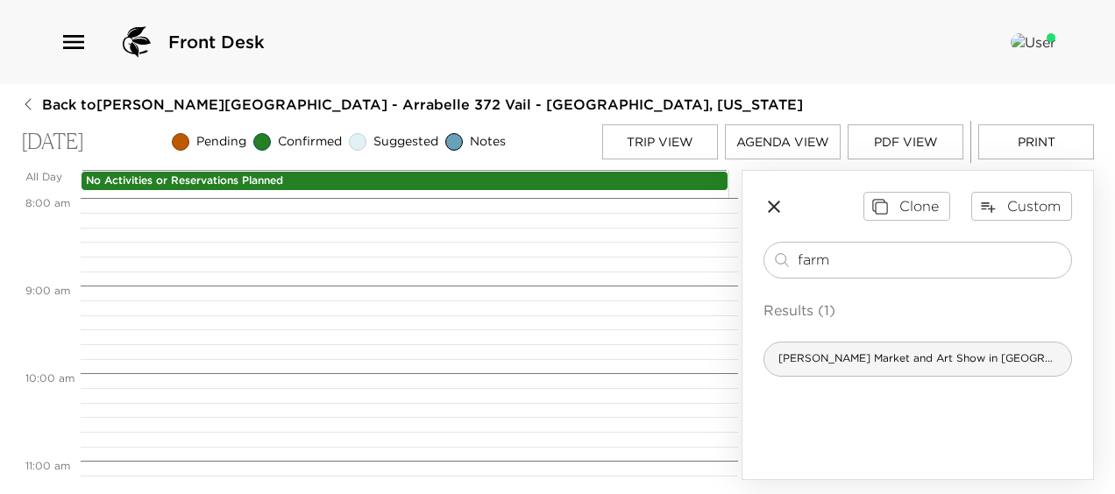
type input "farm"
click at [928, 354] on span "Farmer's Market and Art Show in Vail (Sunday's in Summer)" at bounding box center [917, 359] width 307 height 15
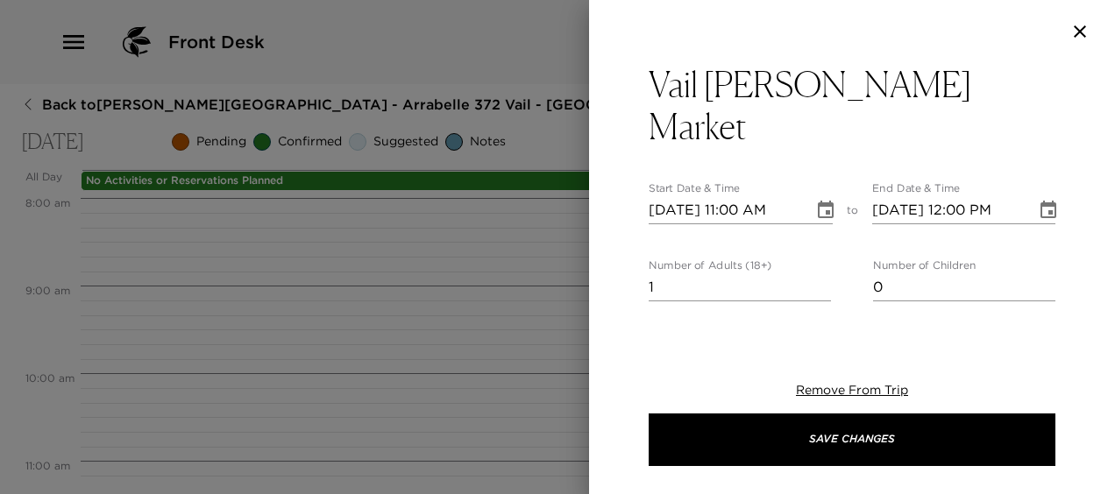
click at [739, 196] on input "10/05/2025 11:00 AM" at bounding box center [725, 210] width 153 height 28
type input "10/05/2025 09:30 AM"
type input "0"
click at [815, 274] on input "0" at bounding box center [740, 288] width 182 height 28
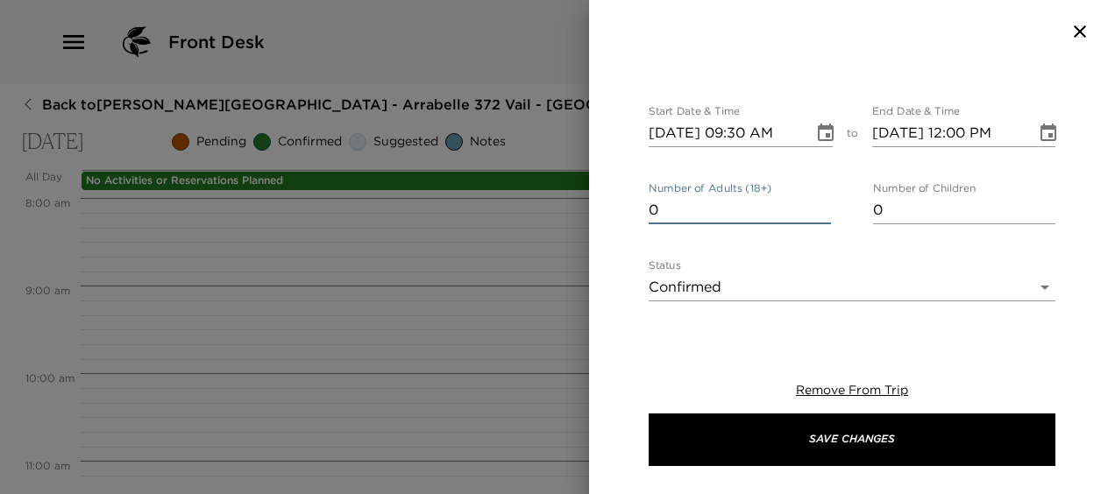
scroll to position [0, 0]
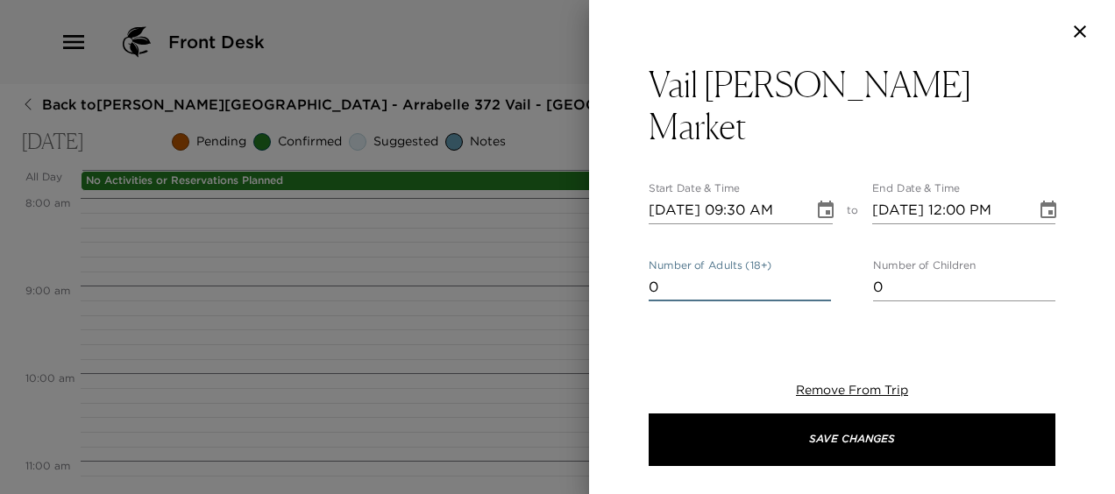
click at [1081, 32] on icon "button" at bounding box center [1080, 31] width 12 height 12
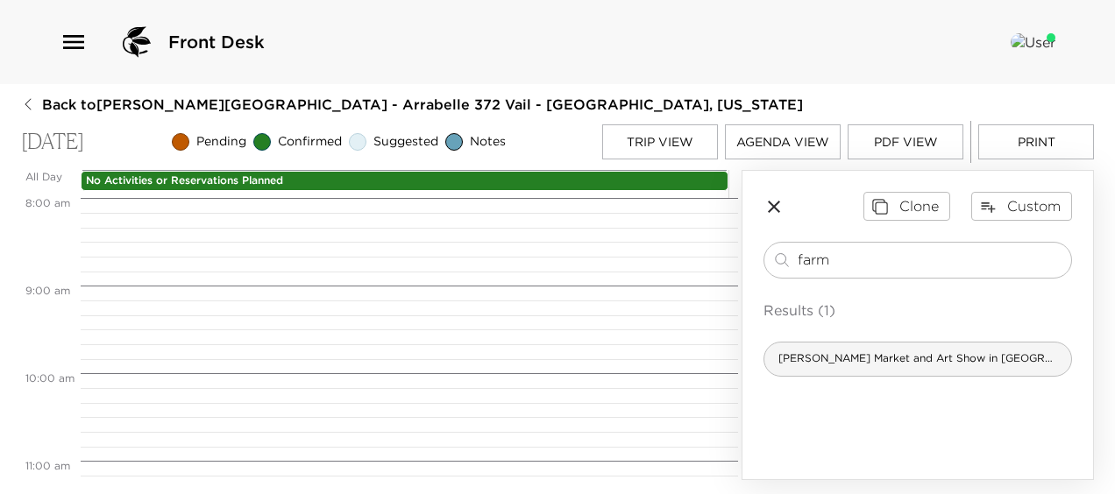
click at [905, 370] on div "Farmer's Market and Art Show in Vail (Sunday's in Summer)" at bounding box center [918, 359] width 309 height 35
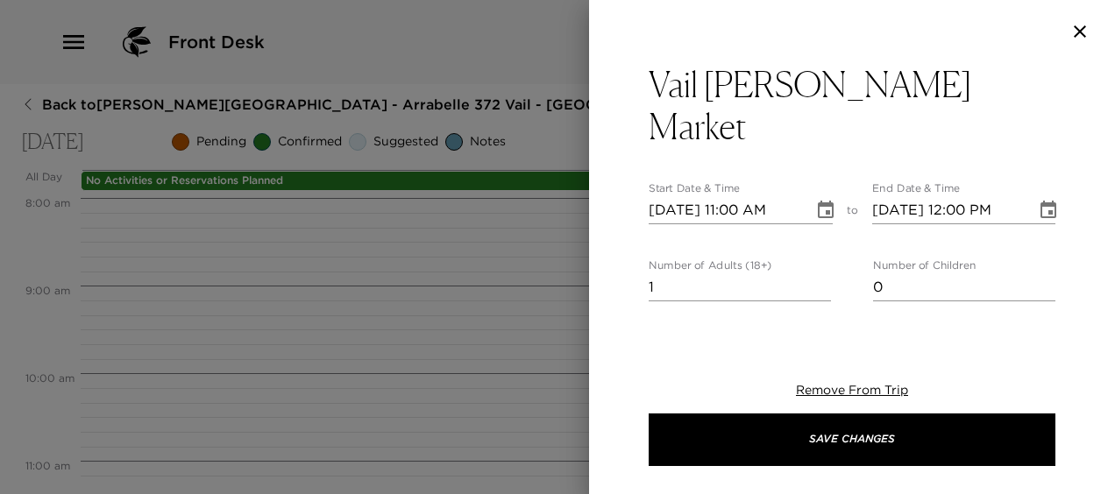
click at [740, 196] on input "10/05/2025 11:00 AM" at bounding box center [725, 210] width 153 height 28
type input "10/05/2025 09:30 AM"
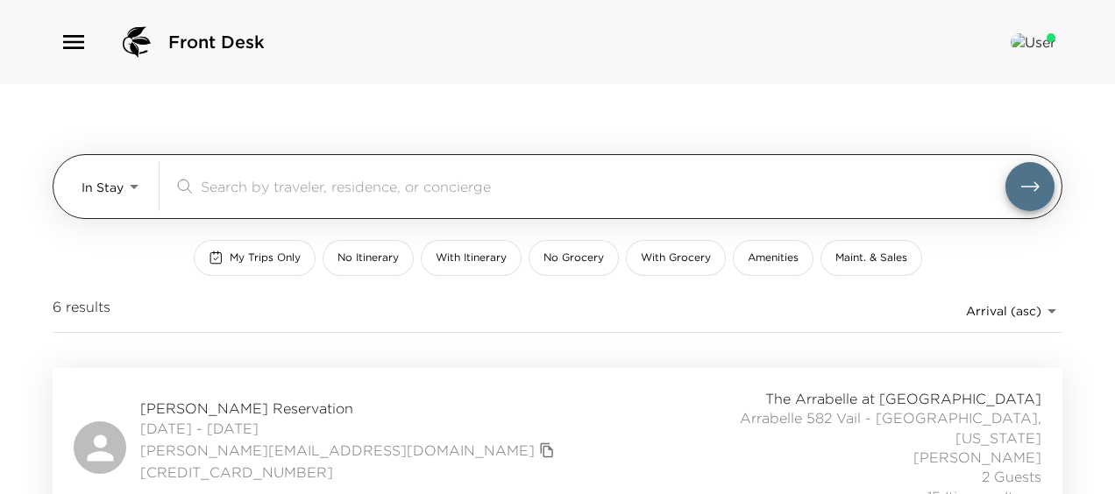
click at [110, 203] on body "Front Desk In Stay In-Stay ​ My Trips Only No Itinerary With Itinerary No Groce…" at bounding box center [557, 247] width 1115 height 494
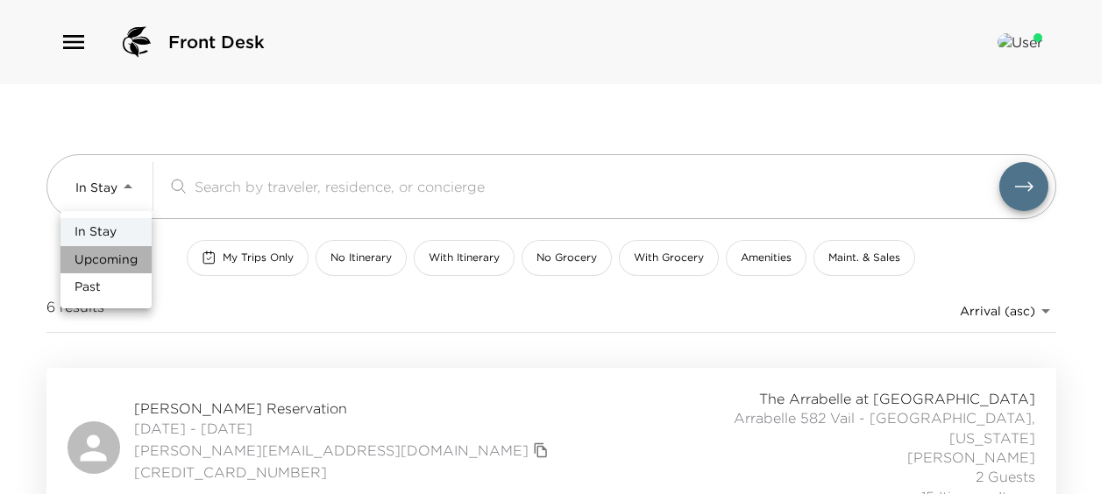
click at [119, 263] on span "Upcoming" at bounding box center [106, 261] width 63 height 18
type input "Upcoming"
